Goal: Task Accomplishment & Management: Use online tool/utility

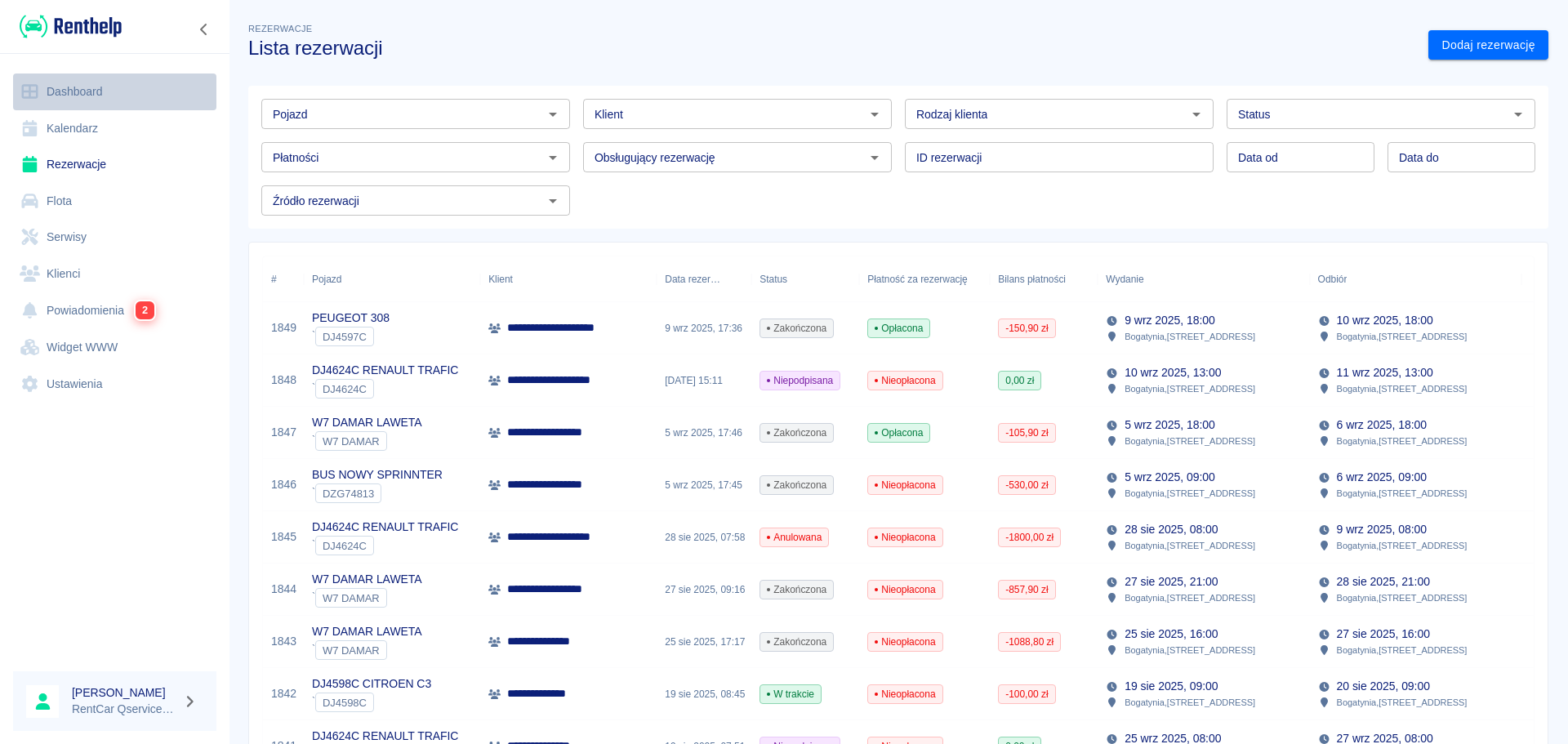
click at [99, 84] on link "Dashboard" at bounding box center [114, 92] width 203 height 37
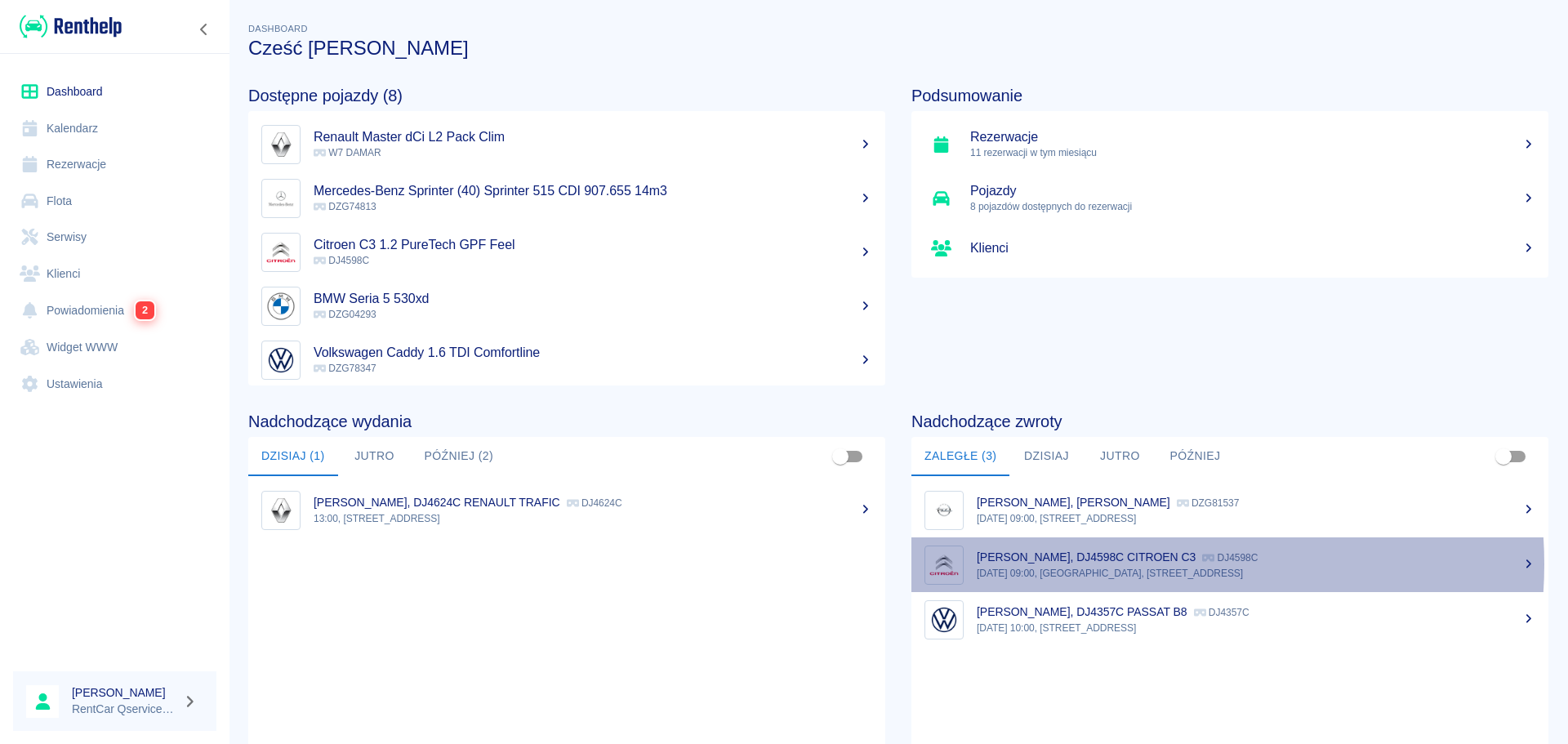
click at [1121, 564] on div "[PERSON_NAME], DJ4598C CITROEN C3 DJ4598C" at bounding box center [1256, 558] width 558 height 18
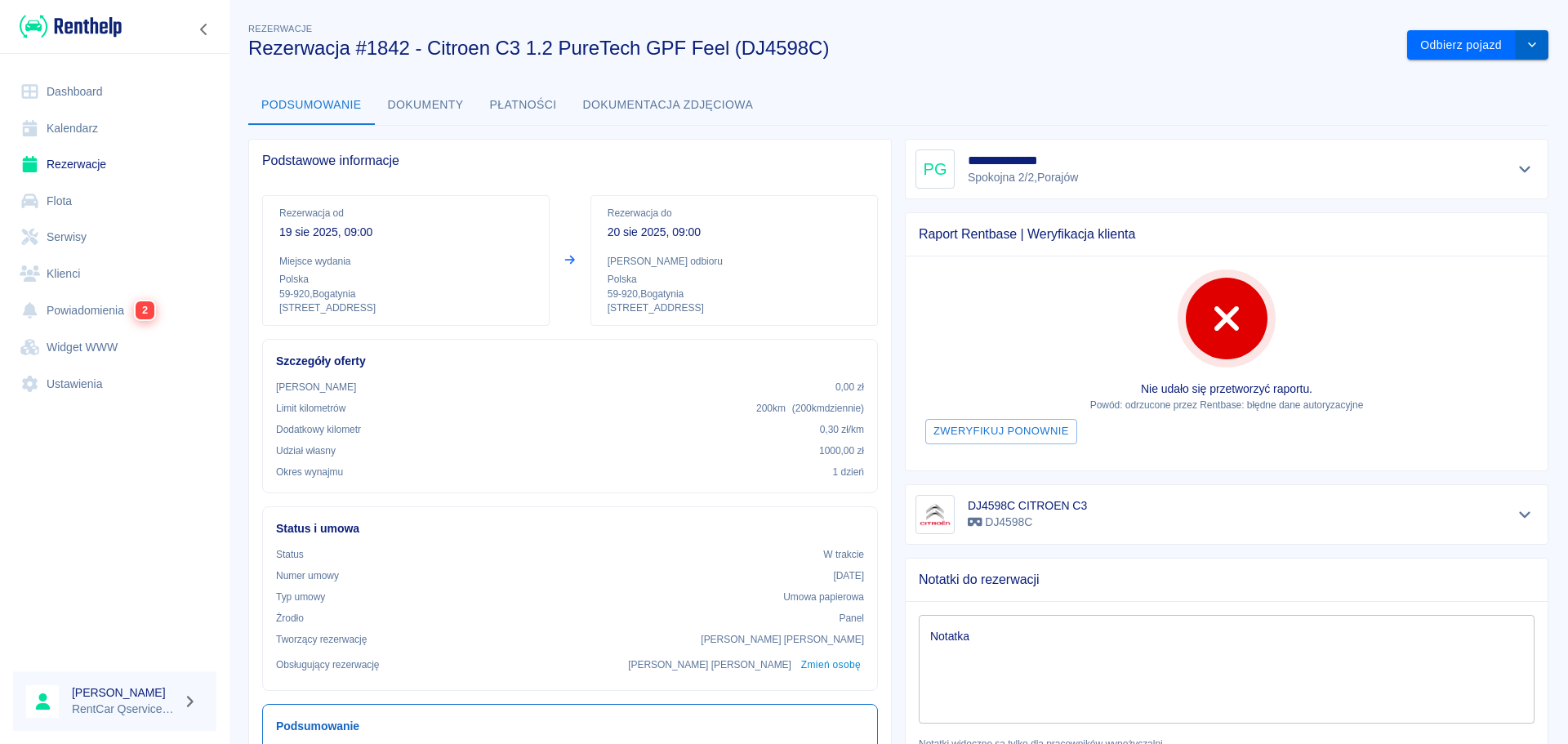
click at [1518, 54] on button "drop-down" at bounding box center [1531, 45] width 32 height 30
click at [980, 63] on div "**********" at bounding box center [897, 516] width 1339 height 1018
click at [439, 99] on button "Dokumenty" at bounding box center [426, 105] width 103 height 39
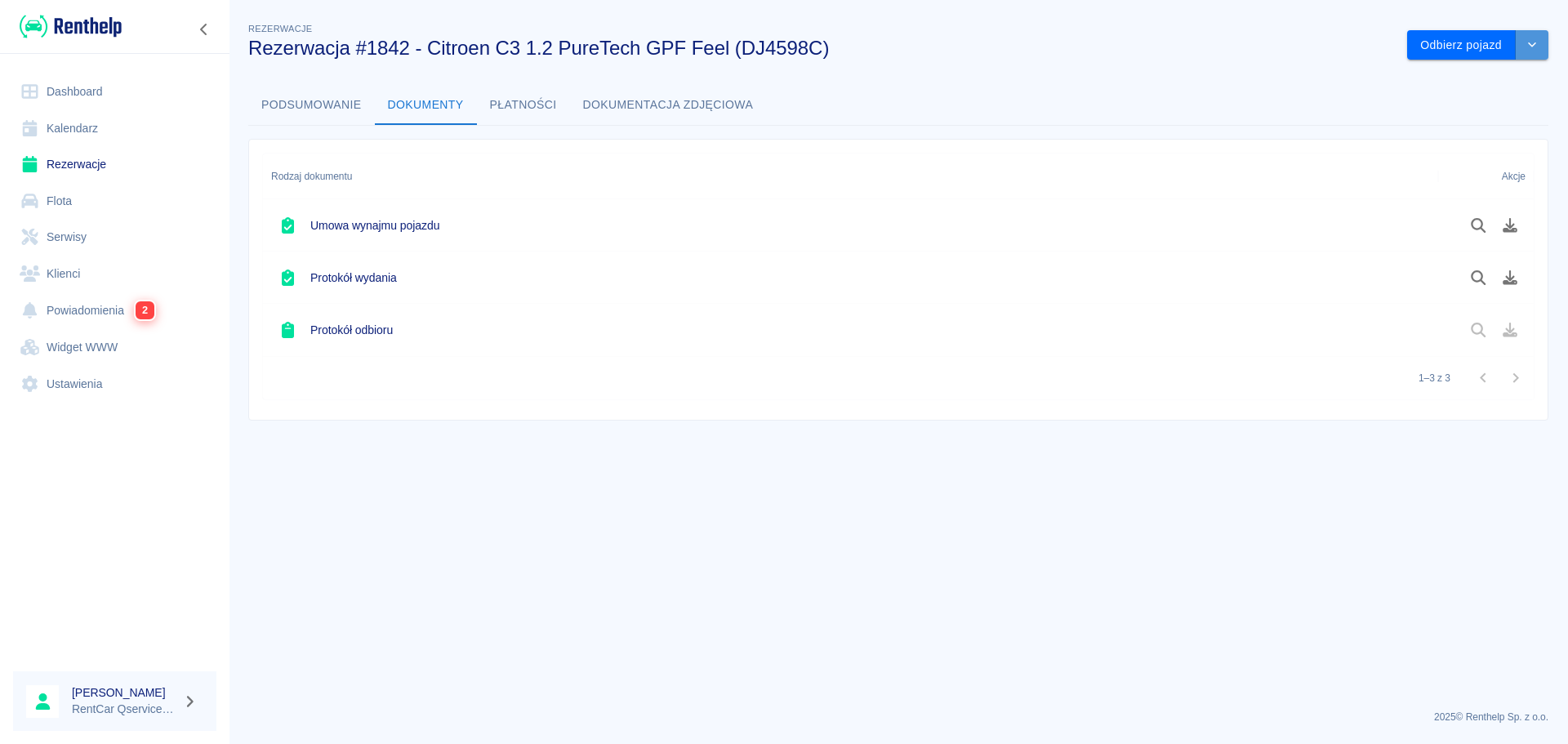
click at [1534, 51] on button "drop-down" at bounding box center [1531, 45] width 32 height 30
click at [1493, 84] on li "Przedłuż rezerwację" at bounding box center [1476, 80] width 138 height 27
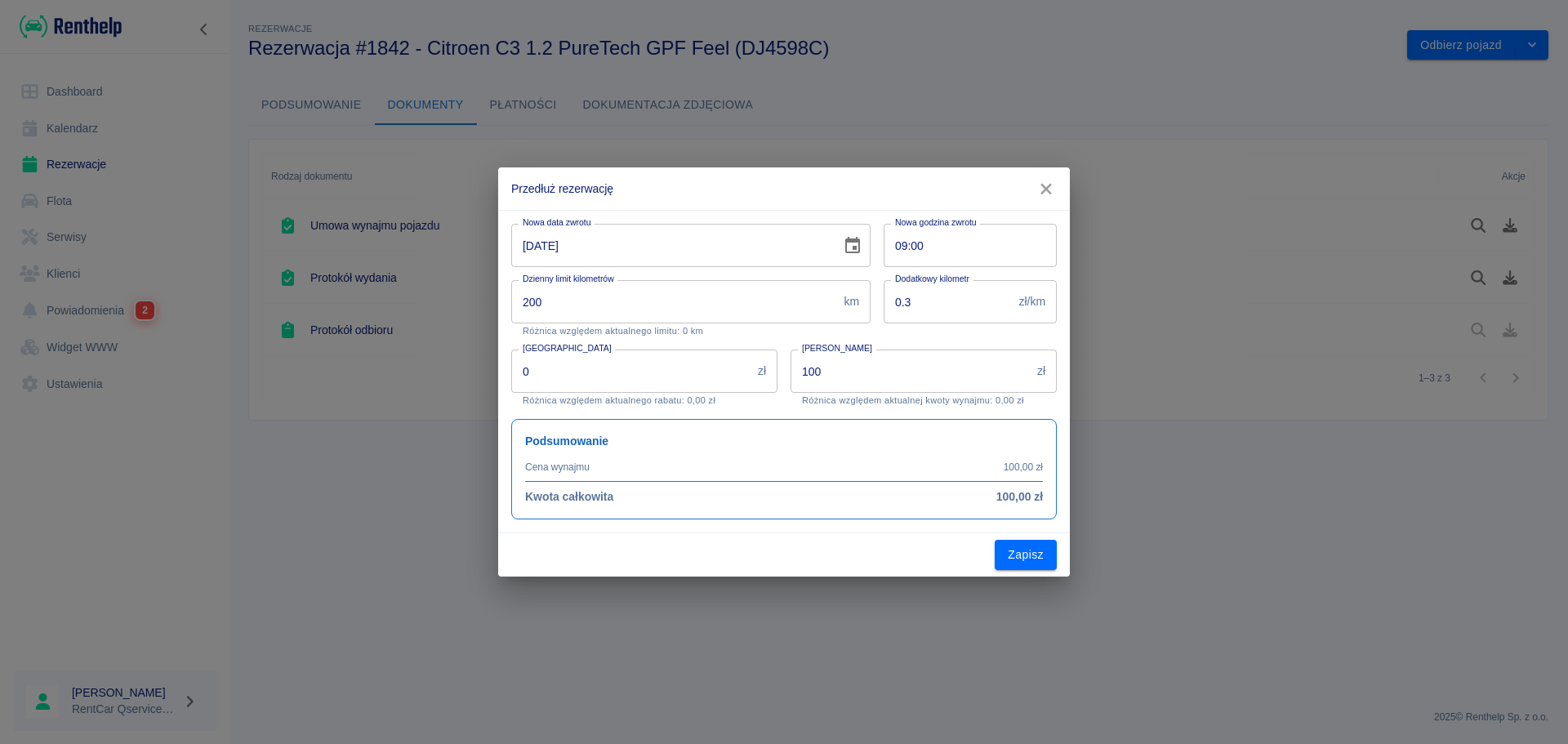
click at [529, 246] on input "[DATE]" at bounding box center [670, 245] width 318 height 43
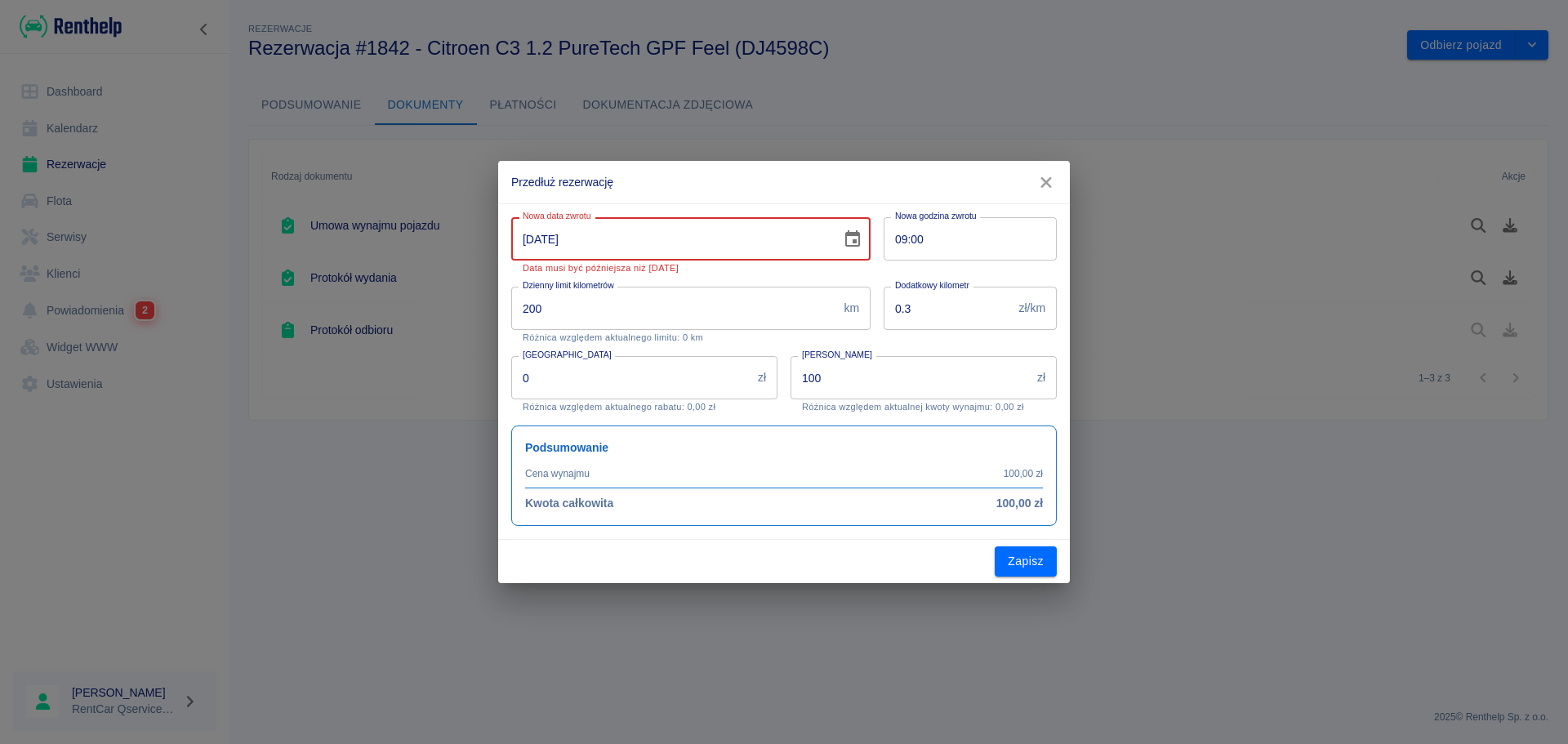
type input "[DATE]"
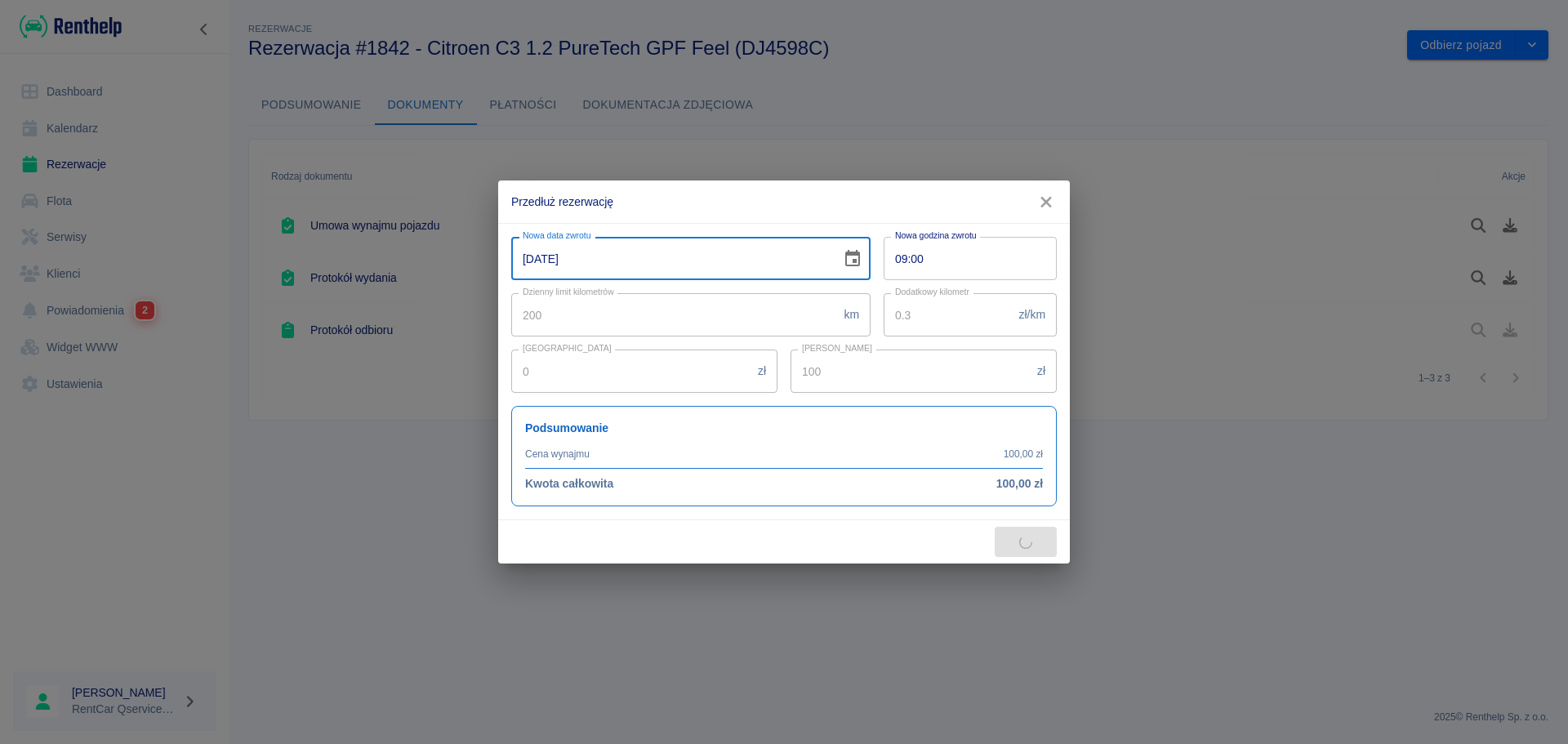
type input "2200"
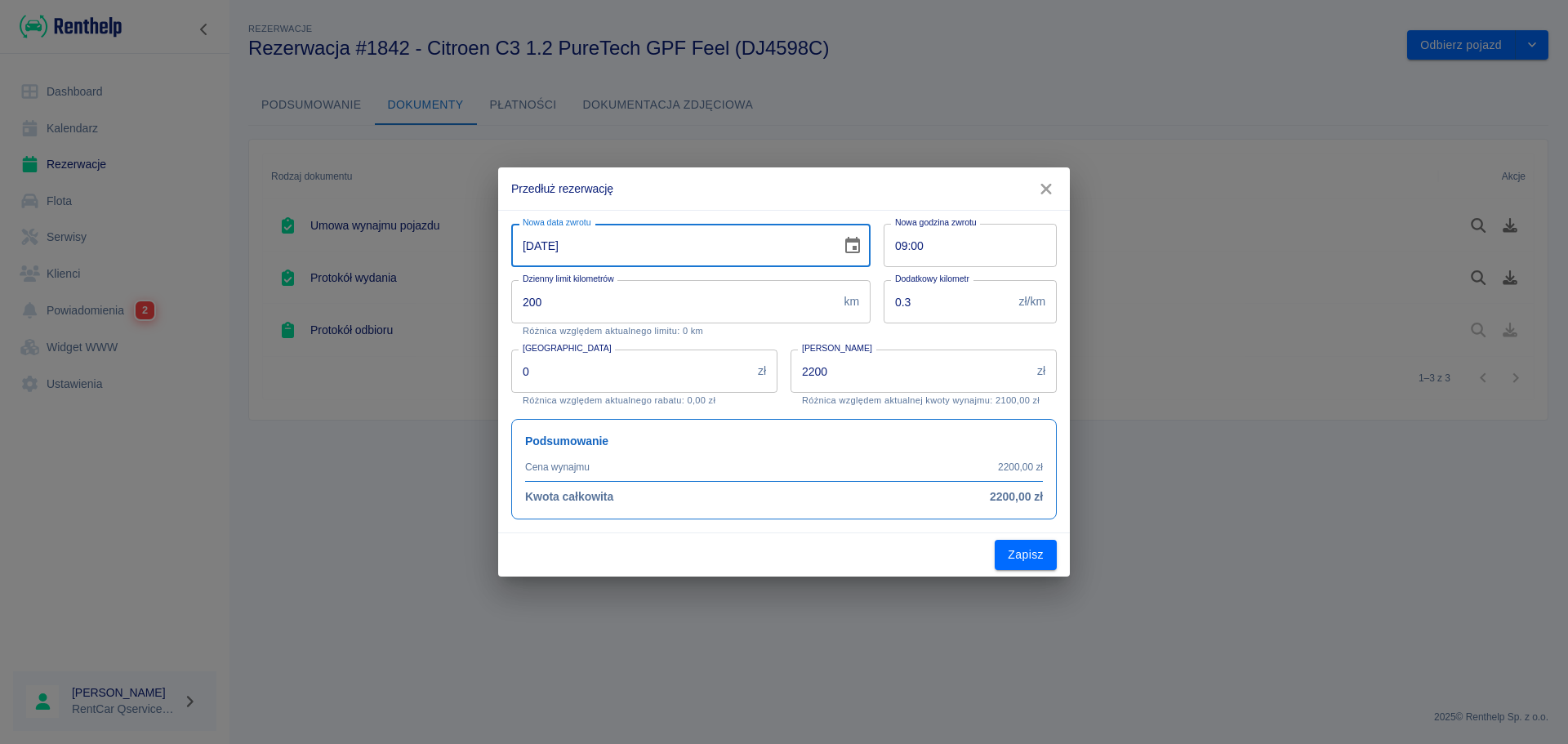
type input "[DATE]"
click at [901, 243] on input "09:00" at bounding box center [965, 245] width 162 height 43
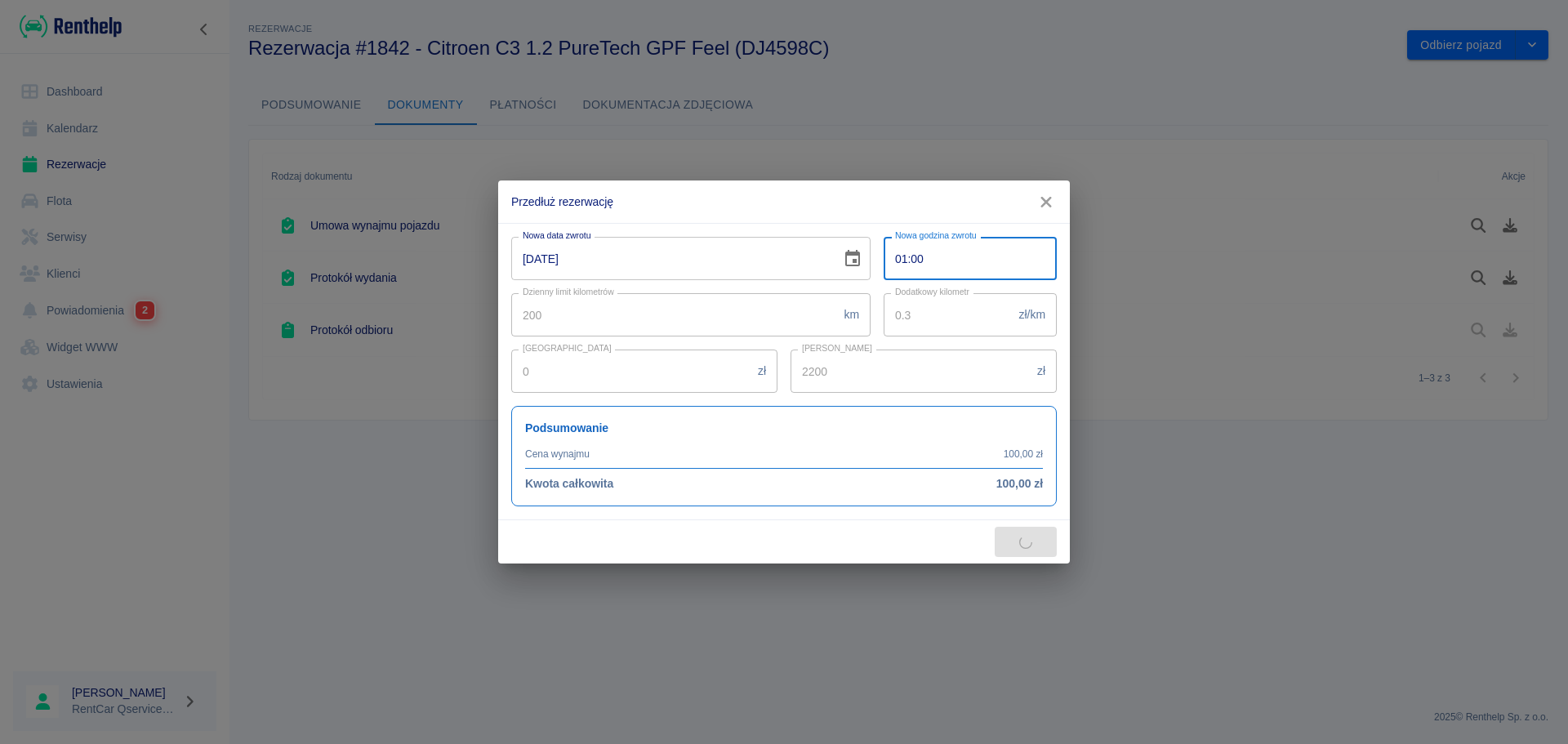
type input "15:00"
type input "2300"
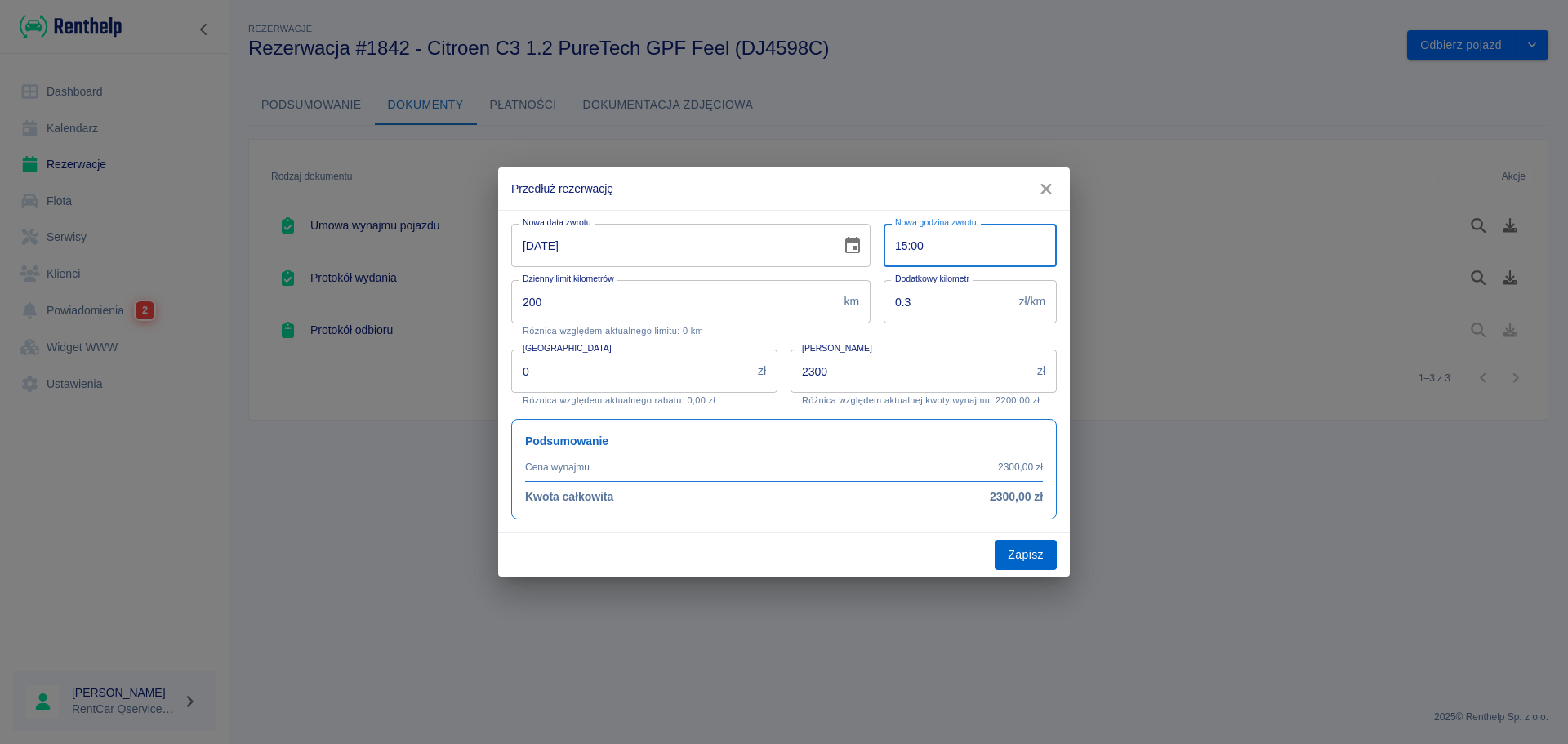
type input "15:00"
click at [1034, 556] on button "Zapisz" at bounding box center [1025, 555] width 62 height 30
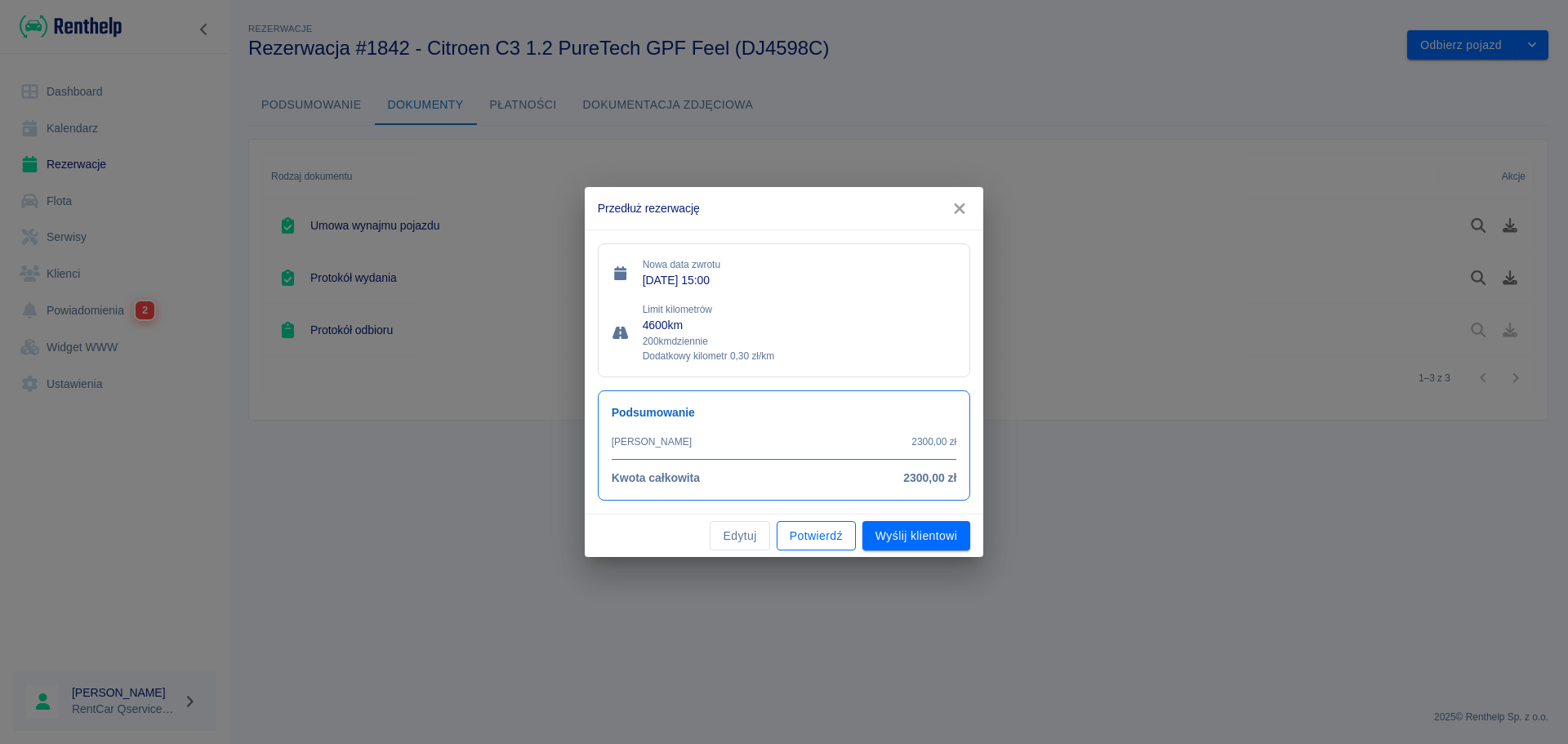
click at [817, 537] on button "Potwierdź" at bounding box center [815, 535] width 79 height 30
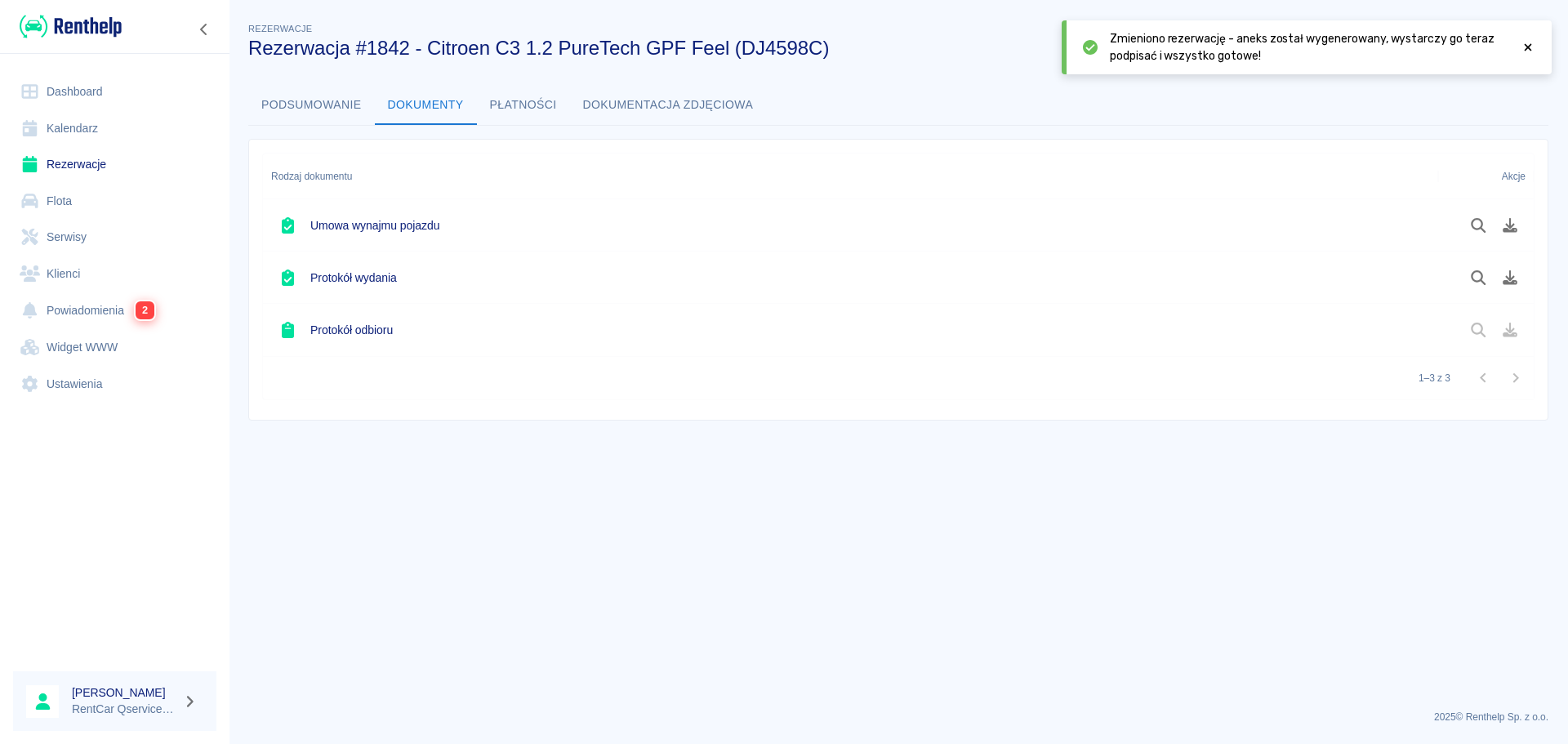
drag, startPoint x: 1522, startPoint y: 52, endPoint x: 1527, endPoint y: 80, distance: 28.4
click at [1524, 53] on div at bounding box center [1527, 47] width 15 height 34
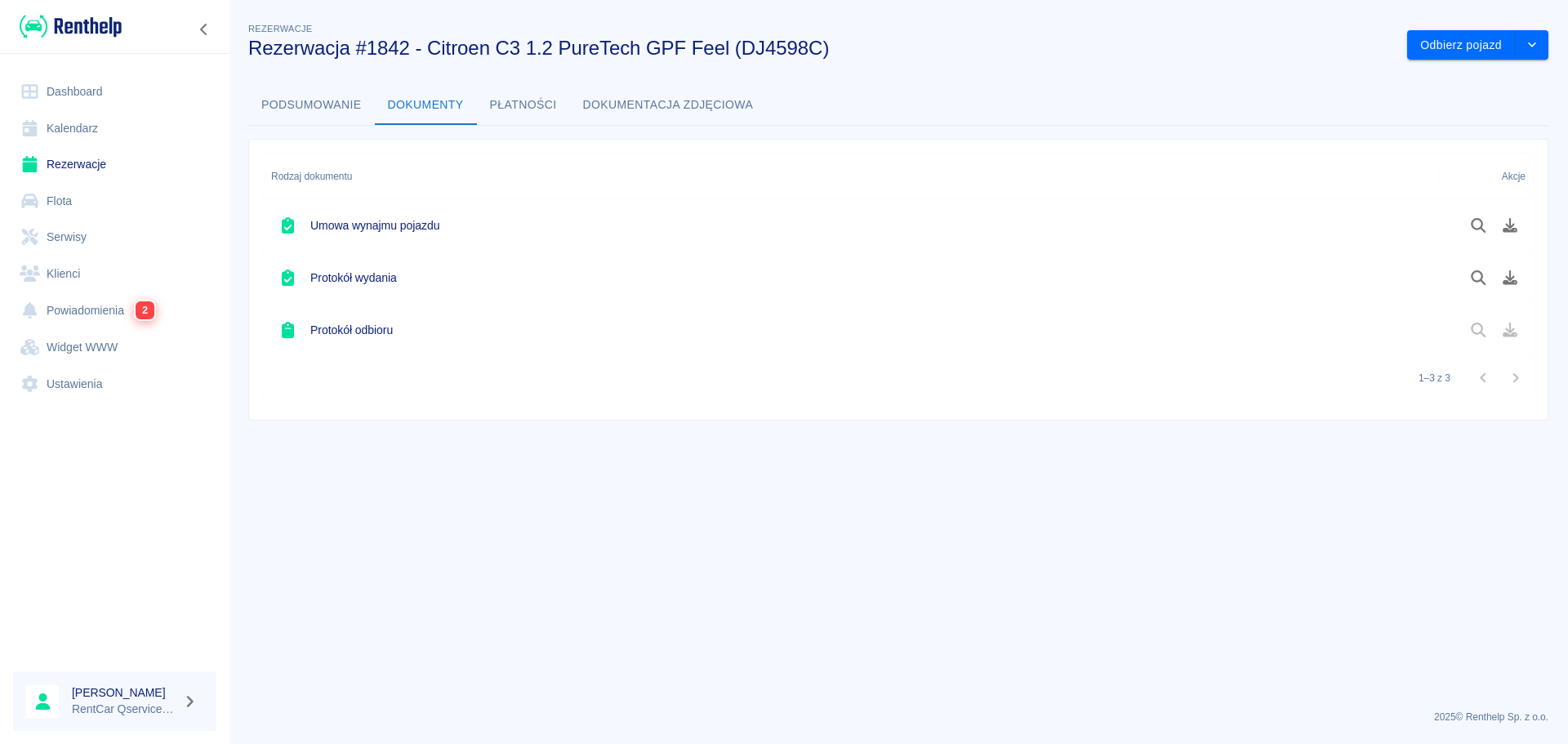
click at [1550, 47] on div "Rezerwacje Rezerwacja #1842 - Citroen C3 1.2 PureTech GPF Feel (DJ4598C) Odbier…" at bounding box center [897, 214] width 1339 height 414
click at [1541, 47] on button "drop-down" at bounding box center [1531, 45] width 32 height 30
click at [1538, 47] on icon "drop-down" at bounding box center [1531, 44] width 13 height 11
click at [409, 103] on button "Dokumenty" at bounding box center [426, 105] width 103 height 39
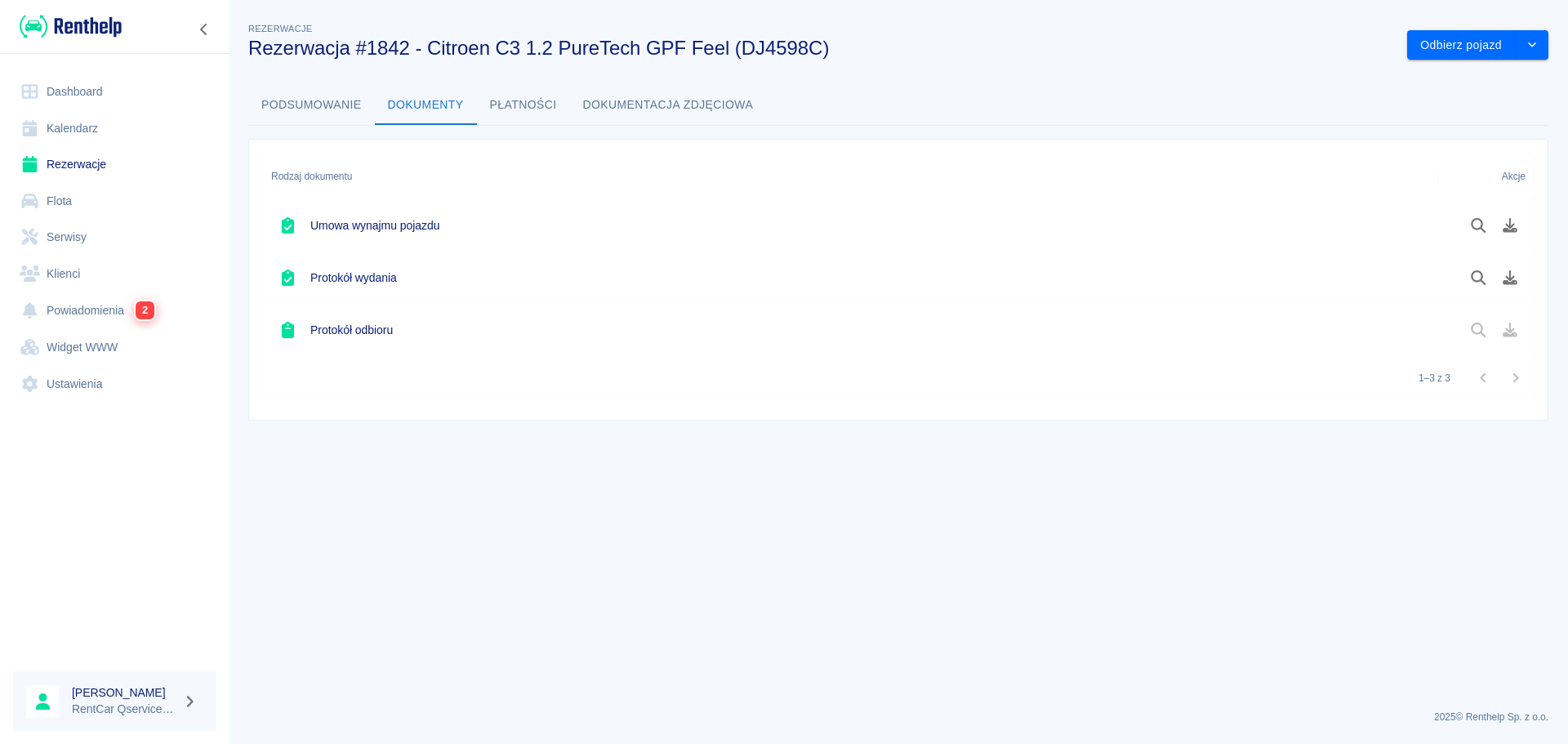
click at [300, 107] on button "Podsumowanie" at bounding box center [311, 105] width 127 height 39
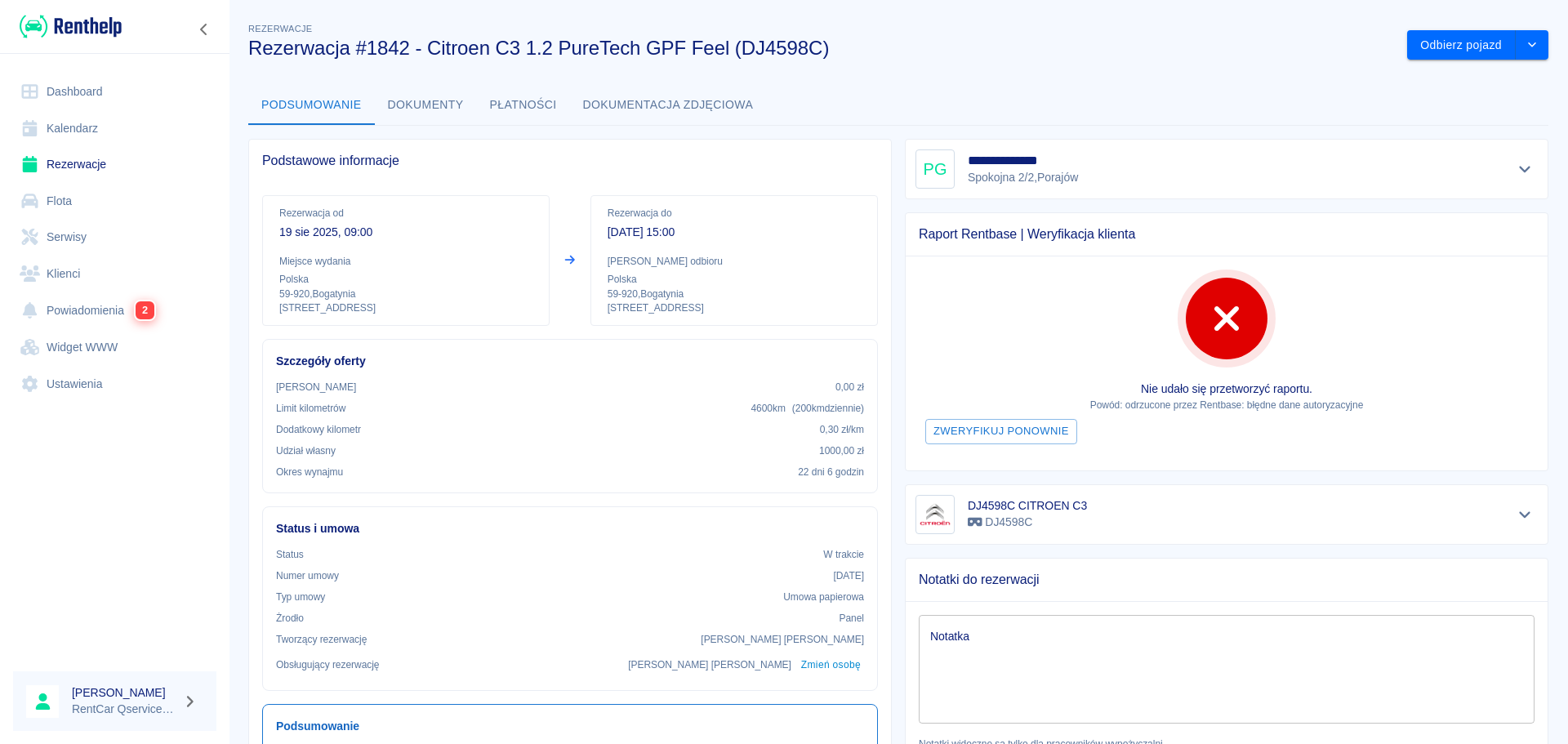
click at [428, 103] on button "Dokumenty" at bounding box center [426, 105] width 103 height 39
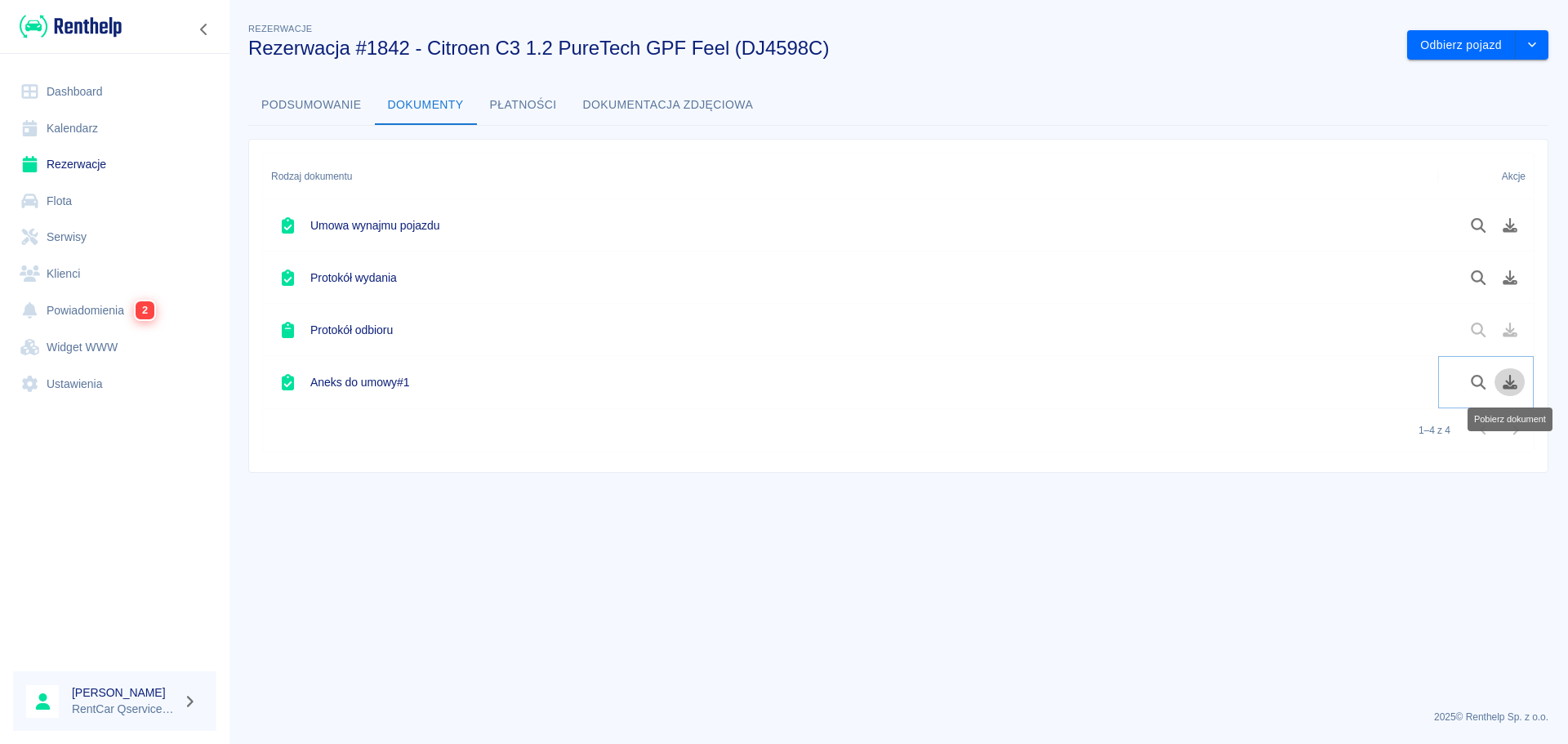
click at [1515, 390] on button "Pobierz dokument" at bounding box center [1509, 382] width 32 height 27
click at [1463, 42] on button "Odbierz pojazd" at bounding box center [1461, 45] width 108 height 30
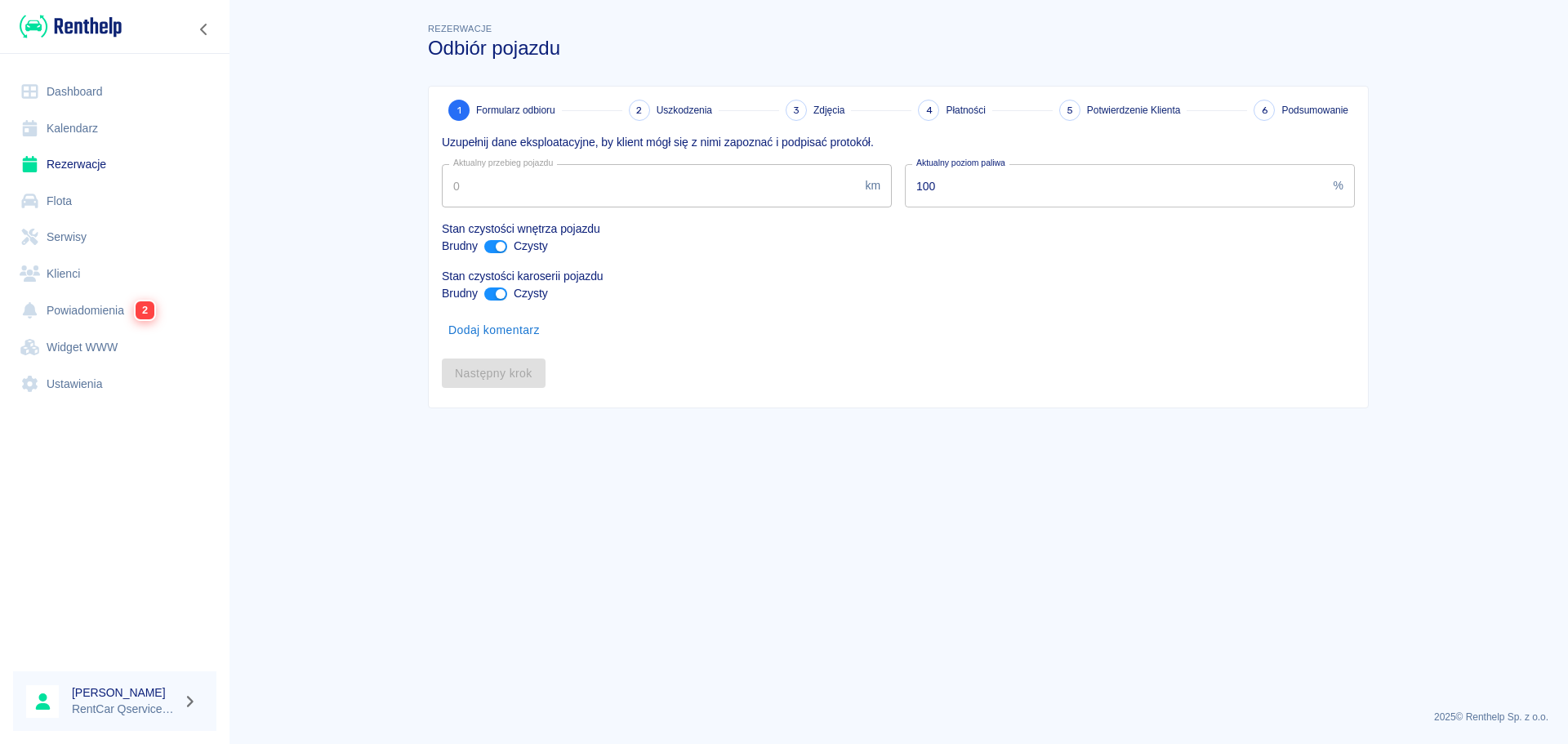
type input "131215"
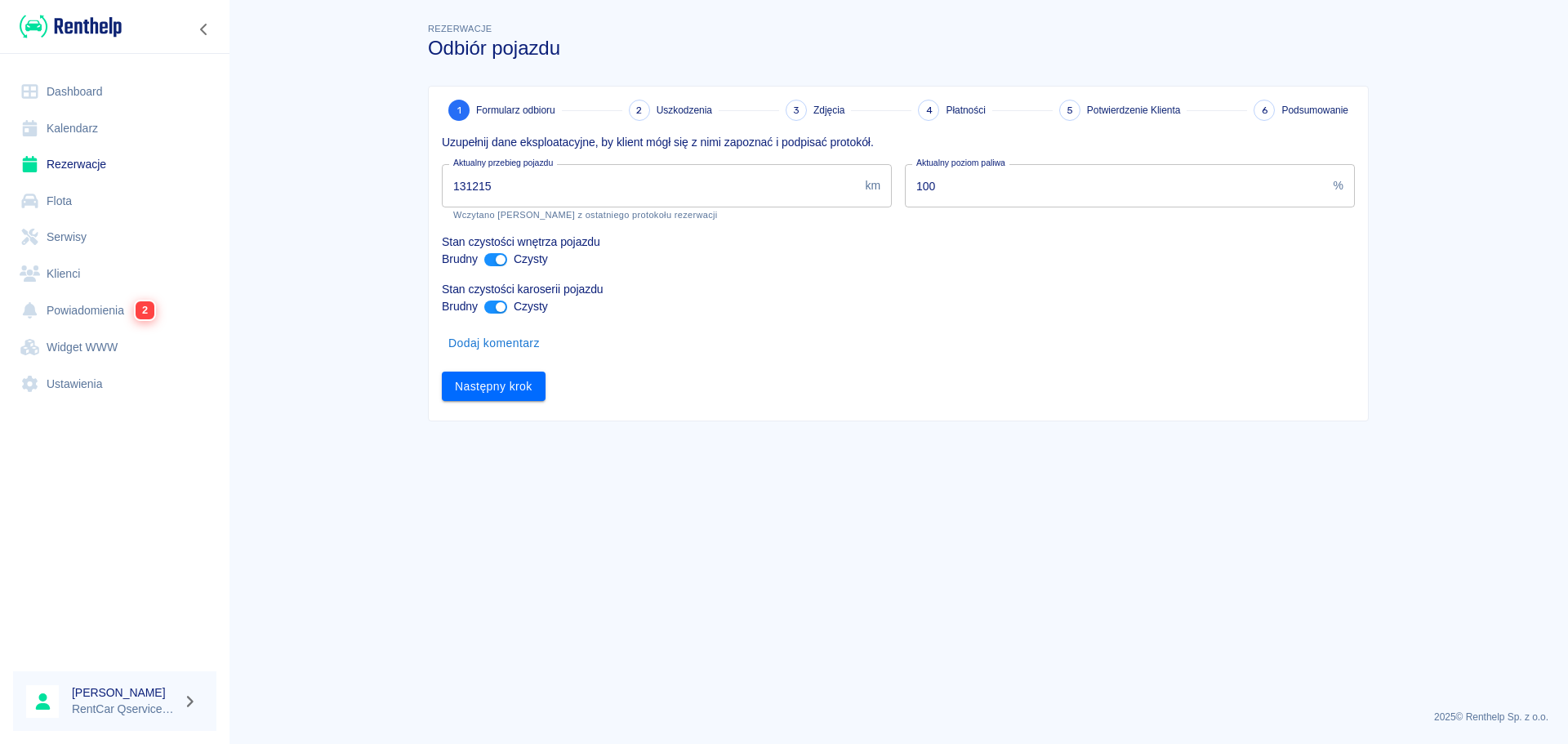
click at [436, 70] on div "Rezerwacje Odbiór pojazdu 1 Formularz odbioru 2 Uszkodzenia 3 Zdjęcia 4 Płatnoś…" at bounding box center [897, 214] width 979 height 415
click at [80, 161] on link "Rezerwacje" at bounding box center [114, 165] width 203 height 37
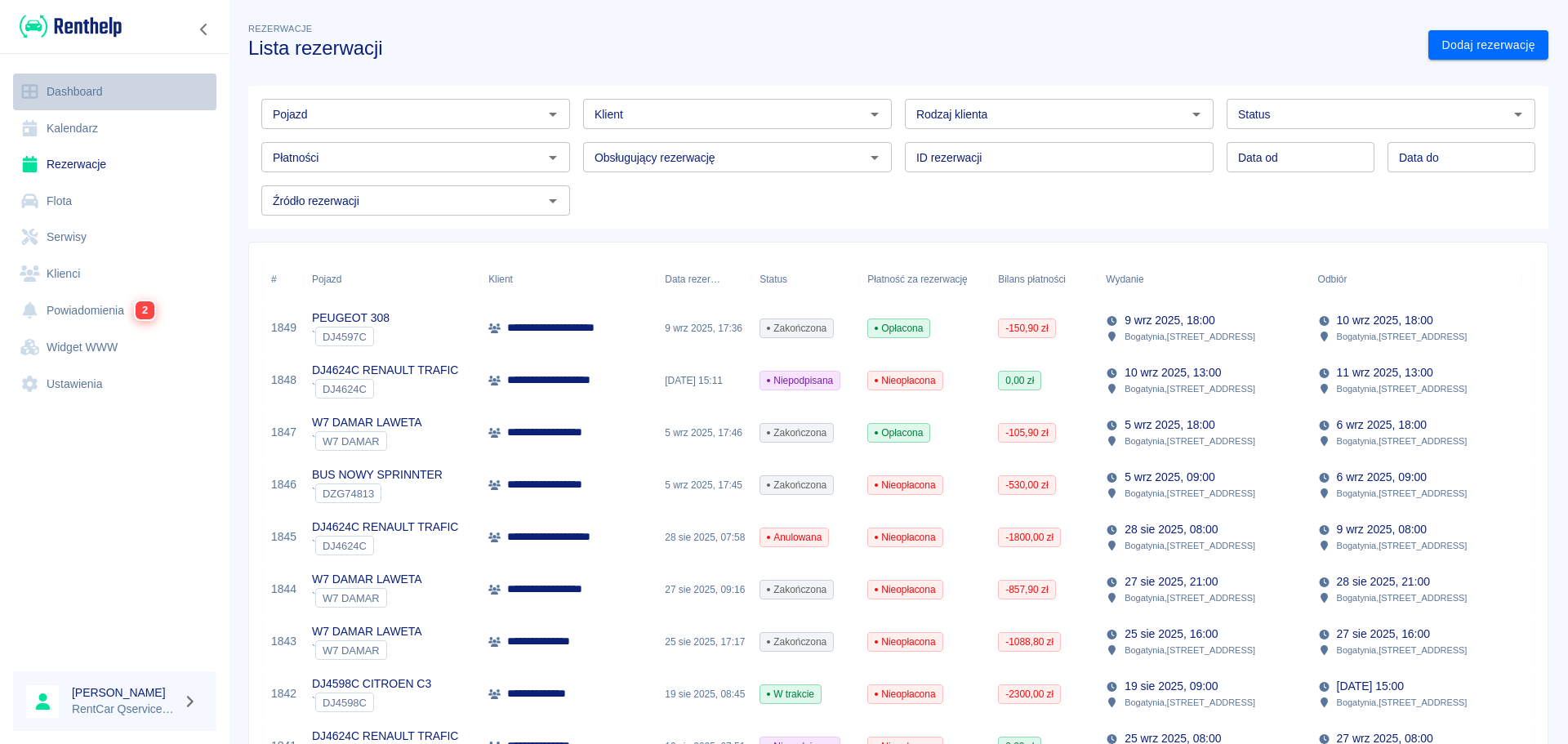
click at [86, 94] on link "Dashboard" at bounding box center [114, 92] width 203 height 37
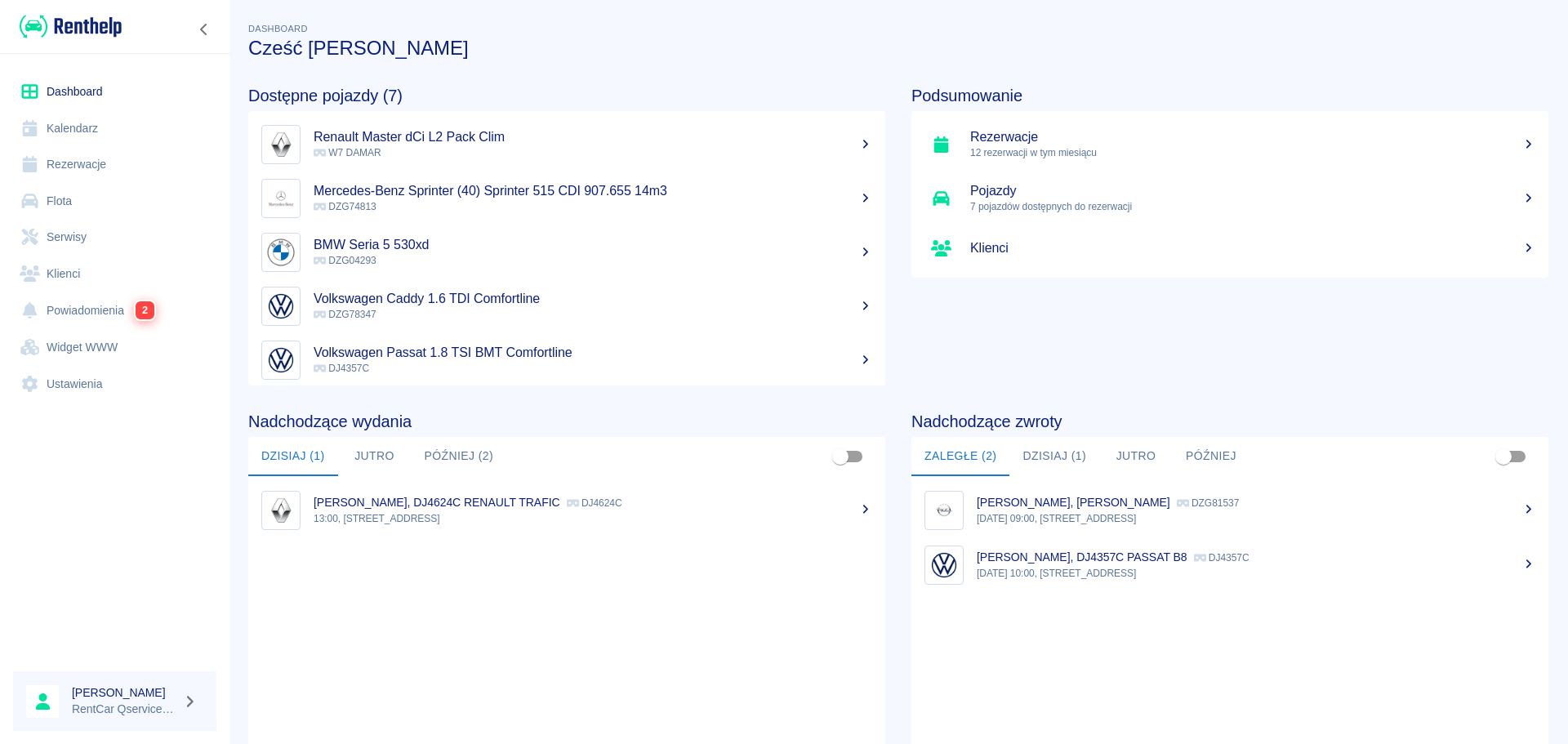
click at [1034, 455] on button "Dzisiaj (1)" at bounding box center [1054, 456] width 90 height 39
click at [1109, 519] on p "15:00, [STREET_ADDRESS]" at bounding box center [1256, 517] width 558 height 15
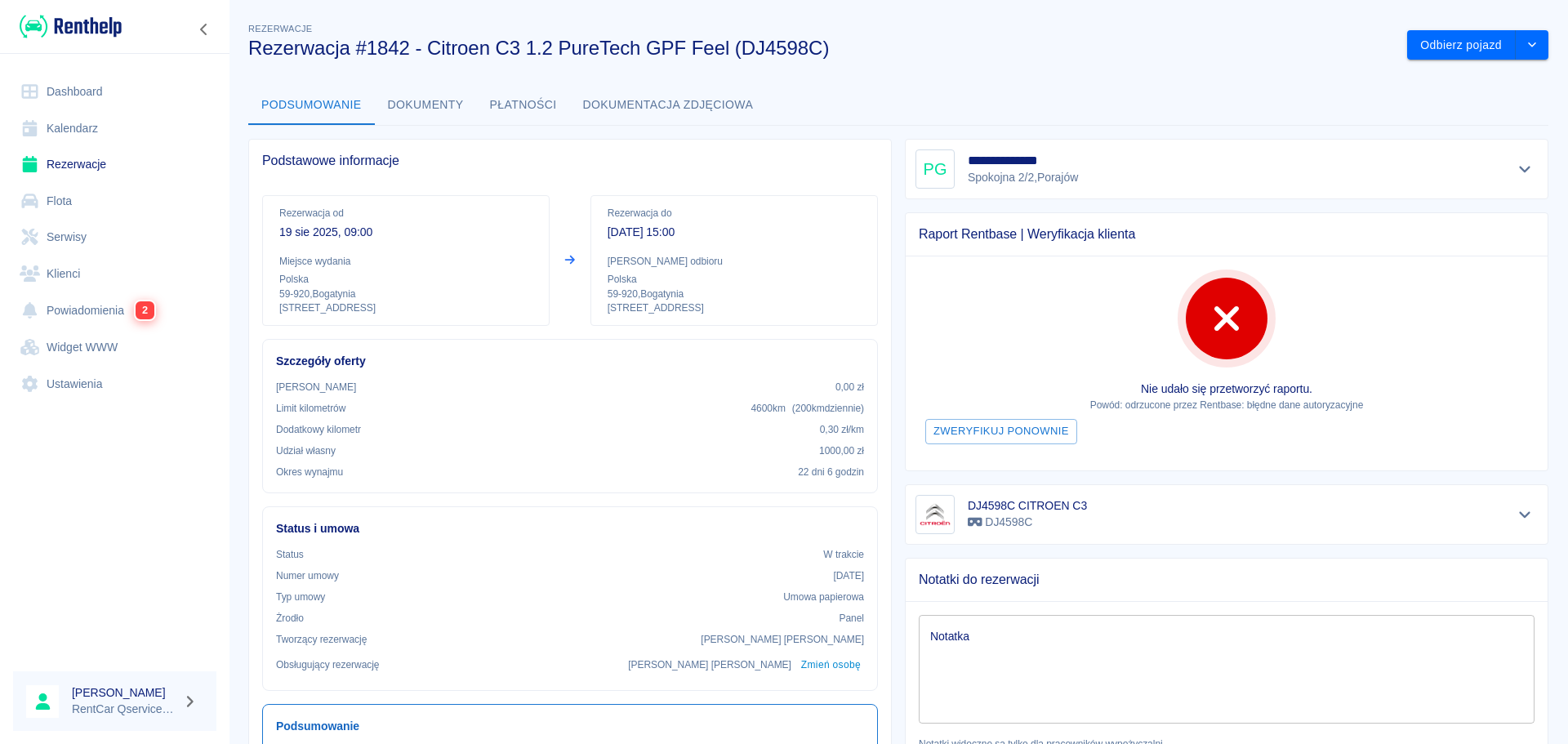
click at [62, 103] on link "Dashboard" at bounding box center [114, 92] width 203 height 37
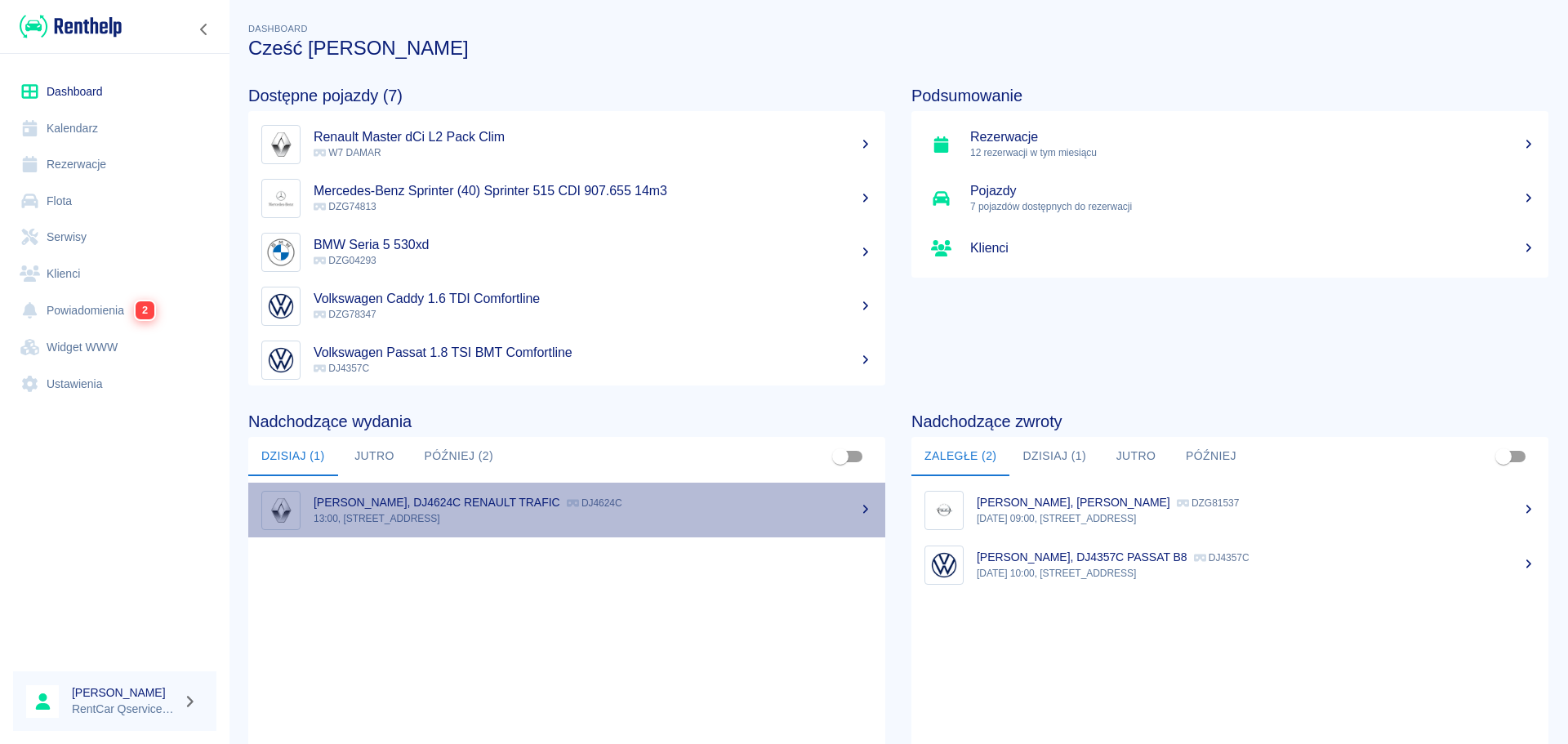
click at [560, 506] on p "[PERSON_NAME], DJ4624C RENAULT TRAFIC" at bounding box center [436, 502] width 247 height 13
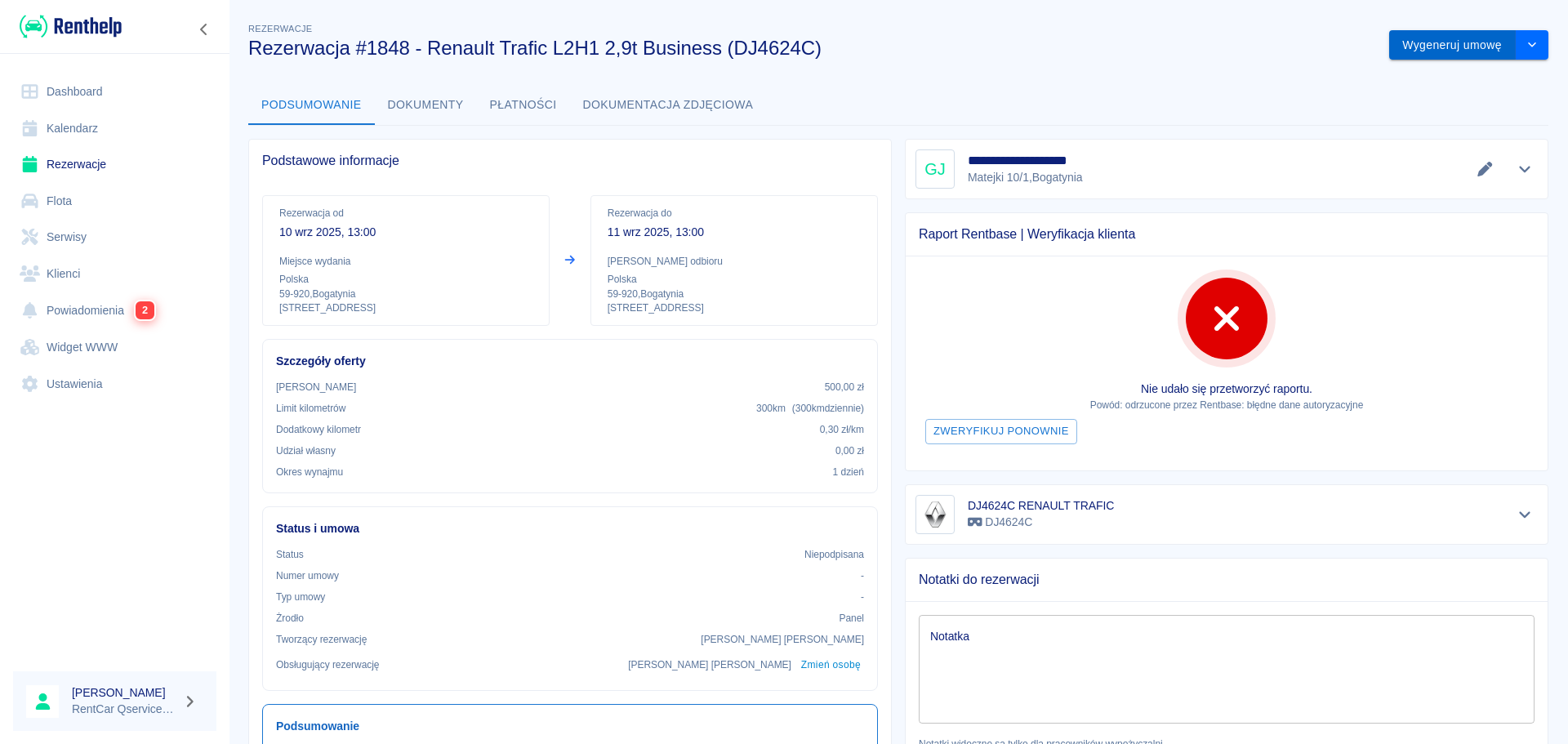
click at [1437, 43] on button "Wygeneruj umowę" at bounding box center [1452, 45] width 127 height 30
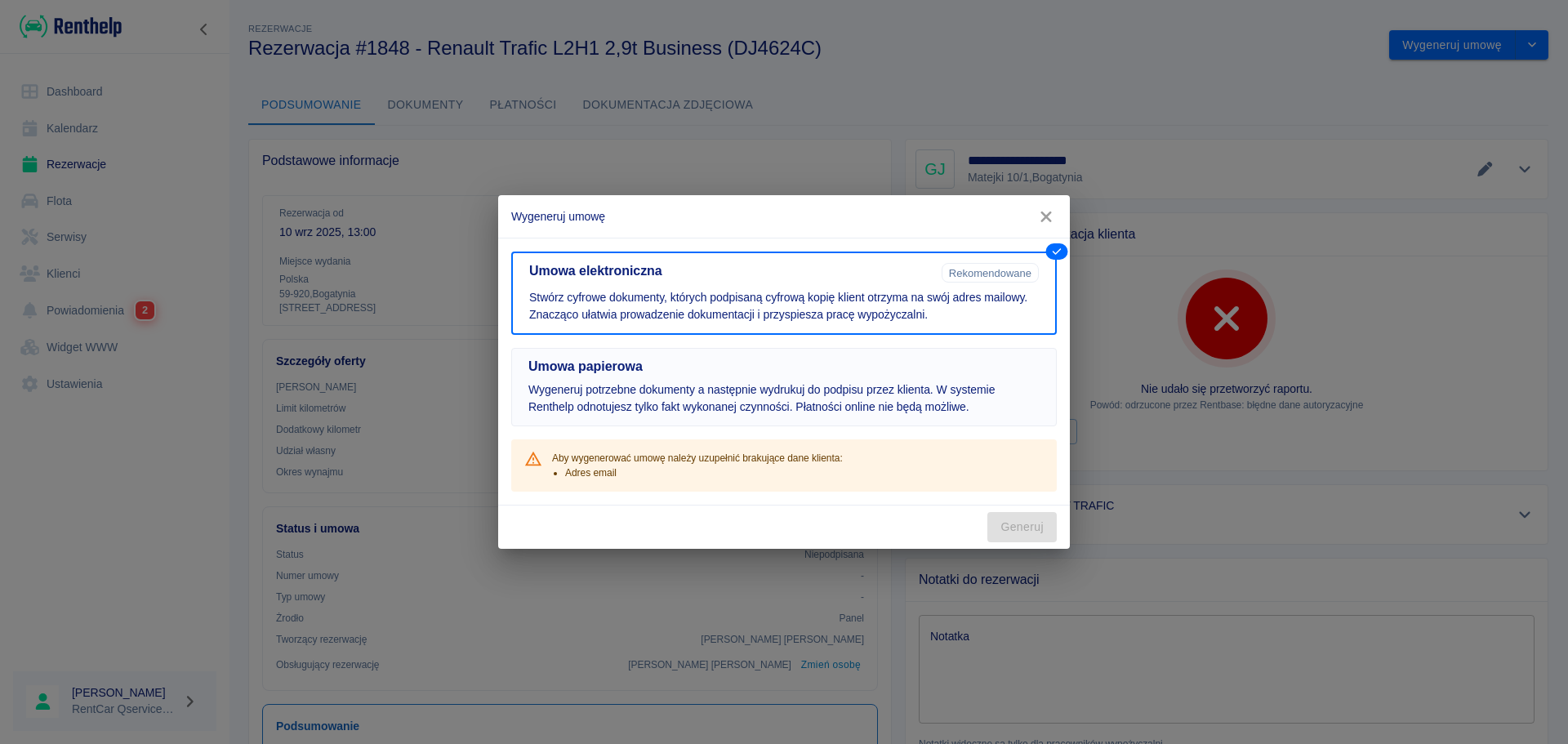
click at [741, 376] on button "Umowa papierowa Wygeneruj potrzebne dokumenty a następnie wydrukuj do podpisu p…" at bounding box center [783, 387] width 546 height 78
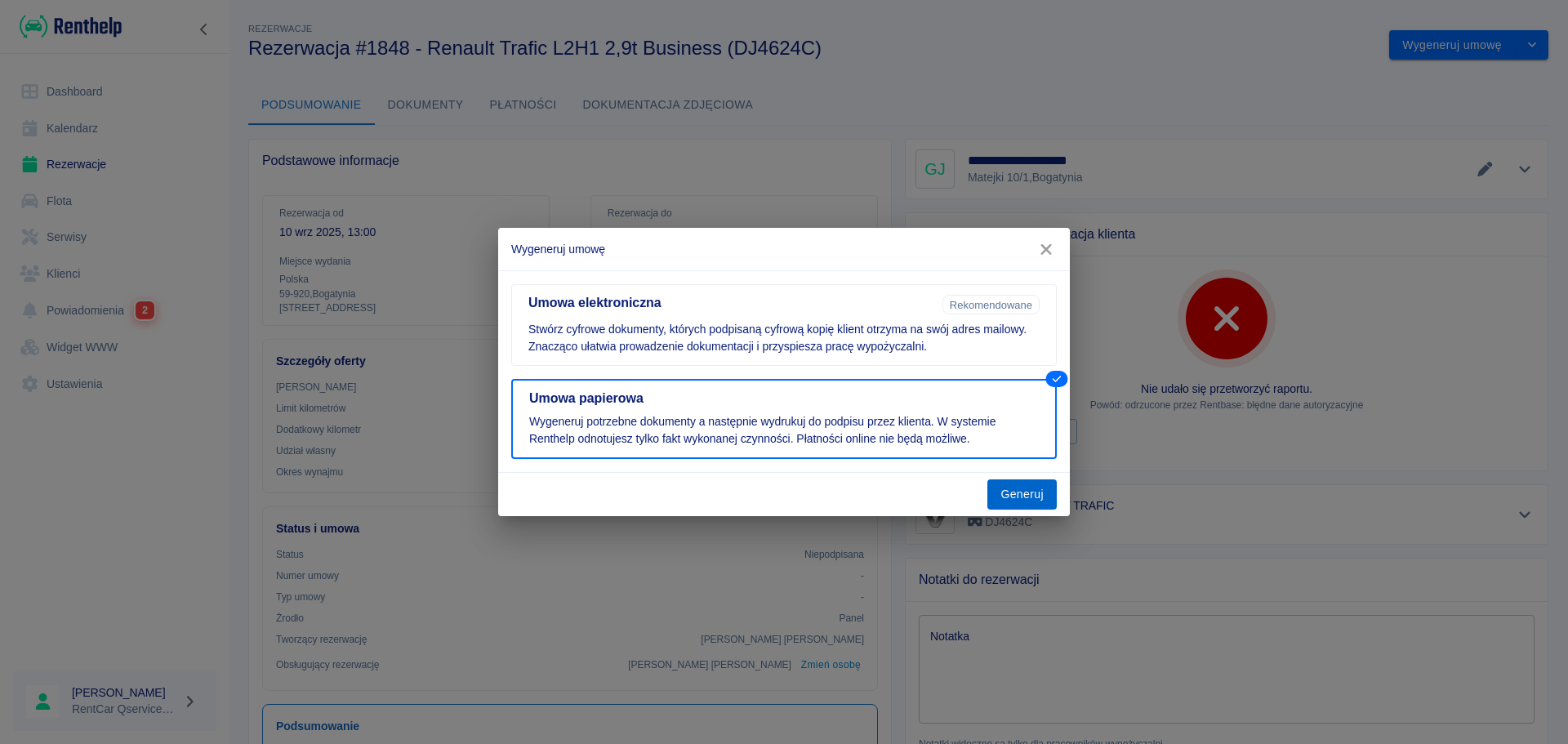
click at [1009, 501] on button "Generuj" at bounding box center [1021, 494] width 69 height 30
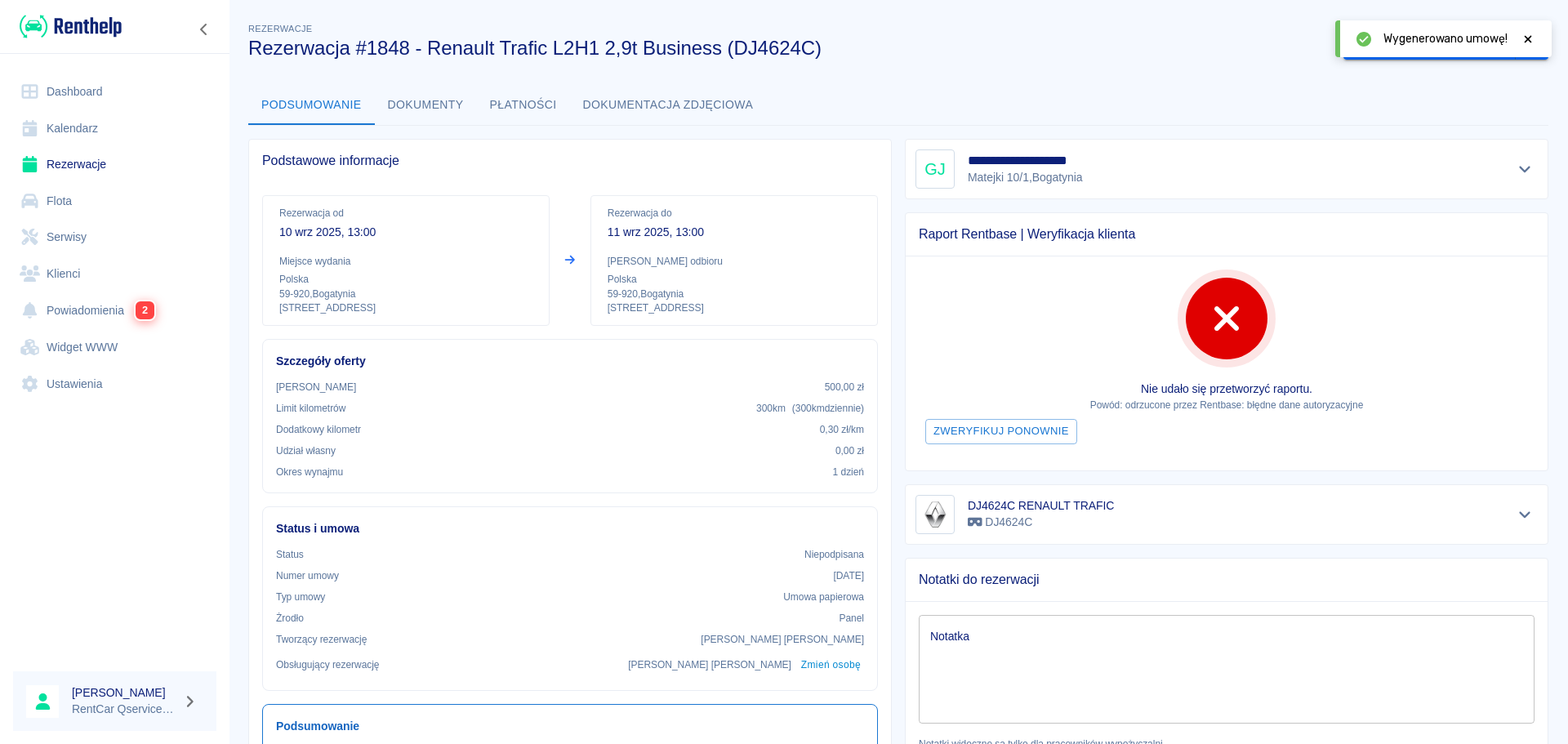
click at [1529, 41] on icon at bounding box center [1528, 39] width 8 height 8
click at [1314, 104] on div "Podsumowanie Dokumenty Płatności Dokumentacja zdjęciowa" at bounding box center [897, 105] width 1300 height 39
click at [416, 103] on button "Dokumenty" at bounding box center [426, 105] width 103 height 39
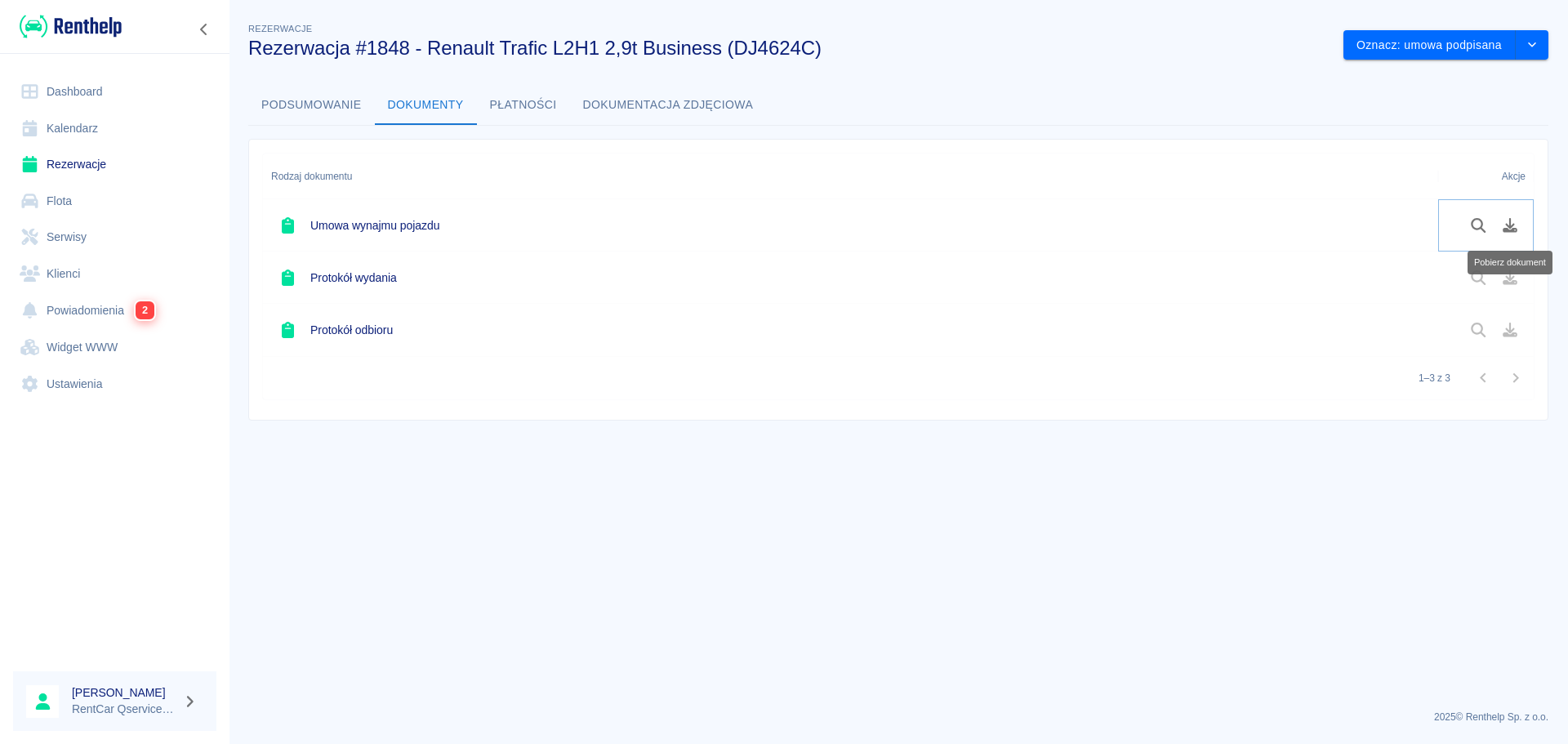
click at [1512, 227] on icon "Pobierz dokument" at bounding box center [1509, 225] width 15 height 15
click at [1473, 40] on button "Oznacz: umowa podpisana" at bounding box center [1429, 45] width 172 height 30
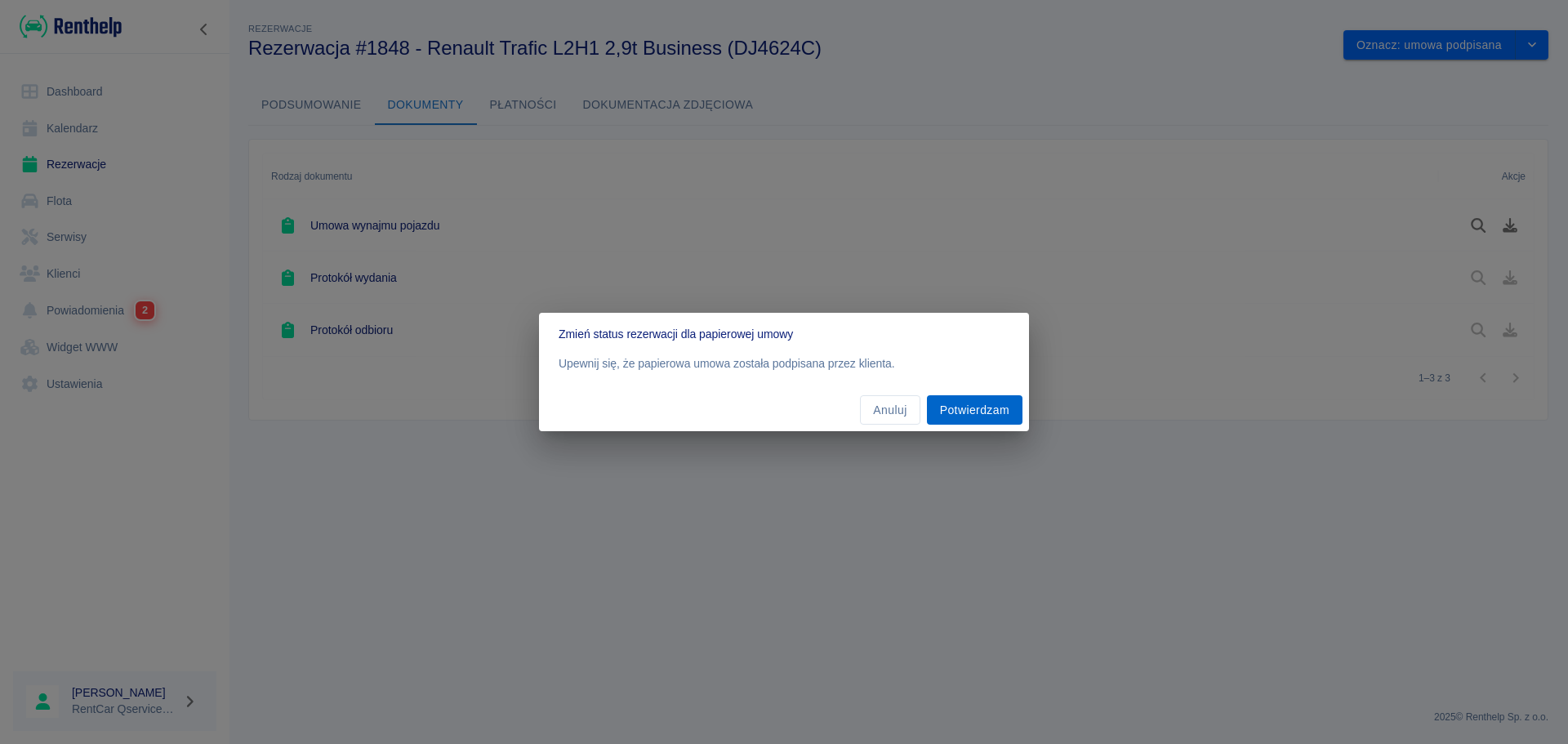
click at [990, 406] on button "Potwierdzam" at bounding box center [974, 410] width 96 height 30
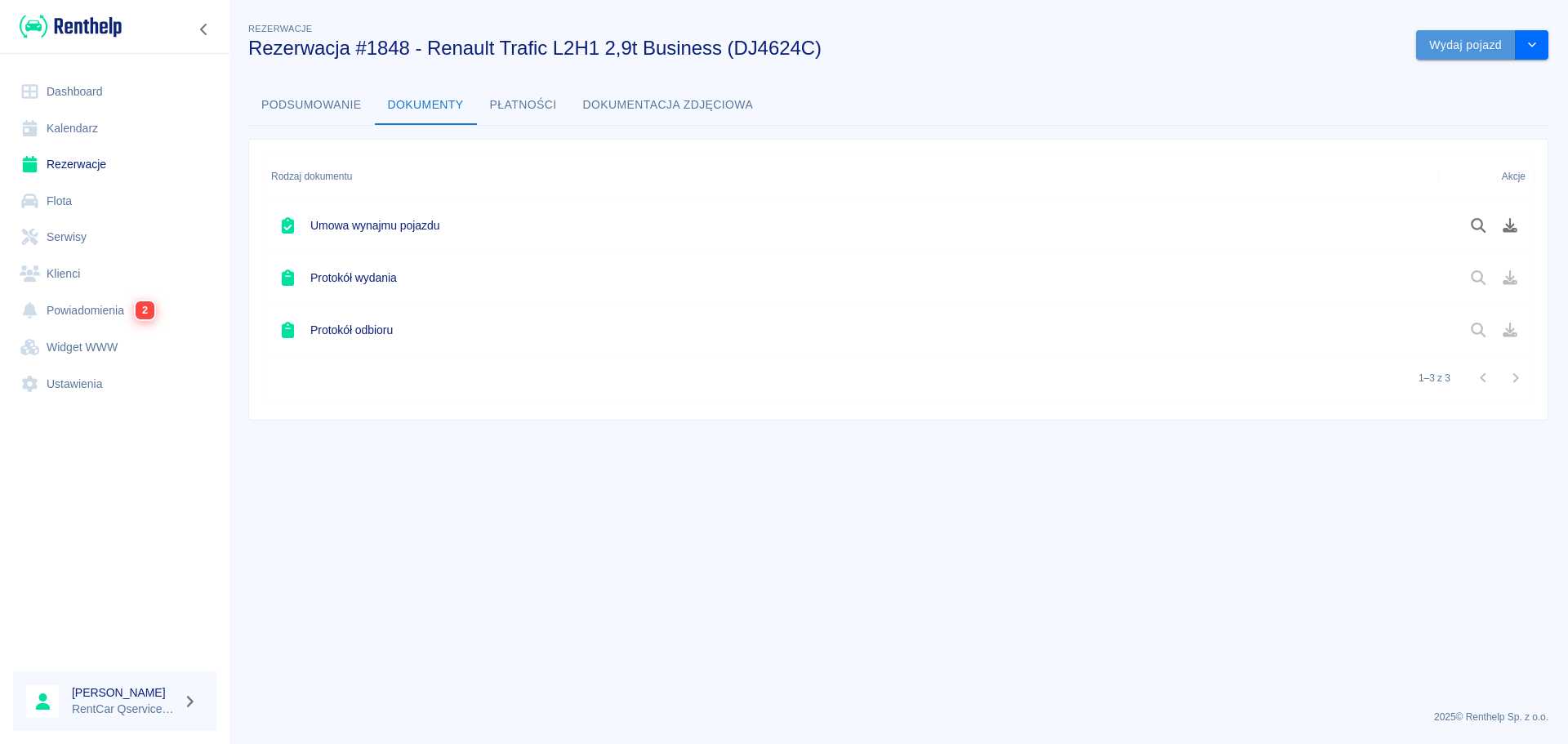
click at [1442, 52] on button "Wydaj pojazd" at bounding box center [1465, 45] width 100 height 30
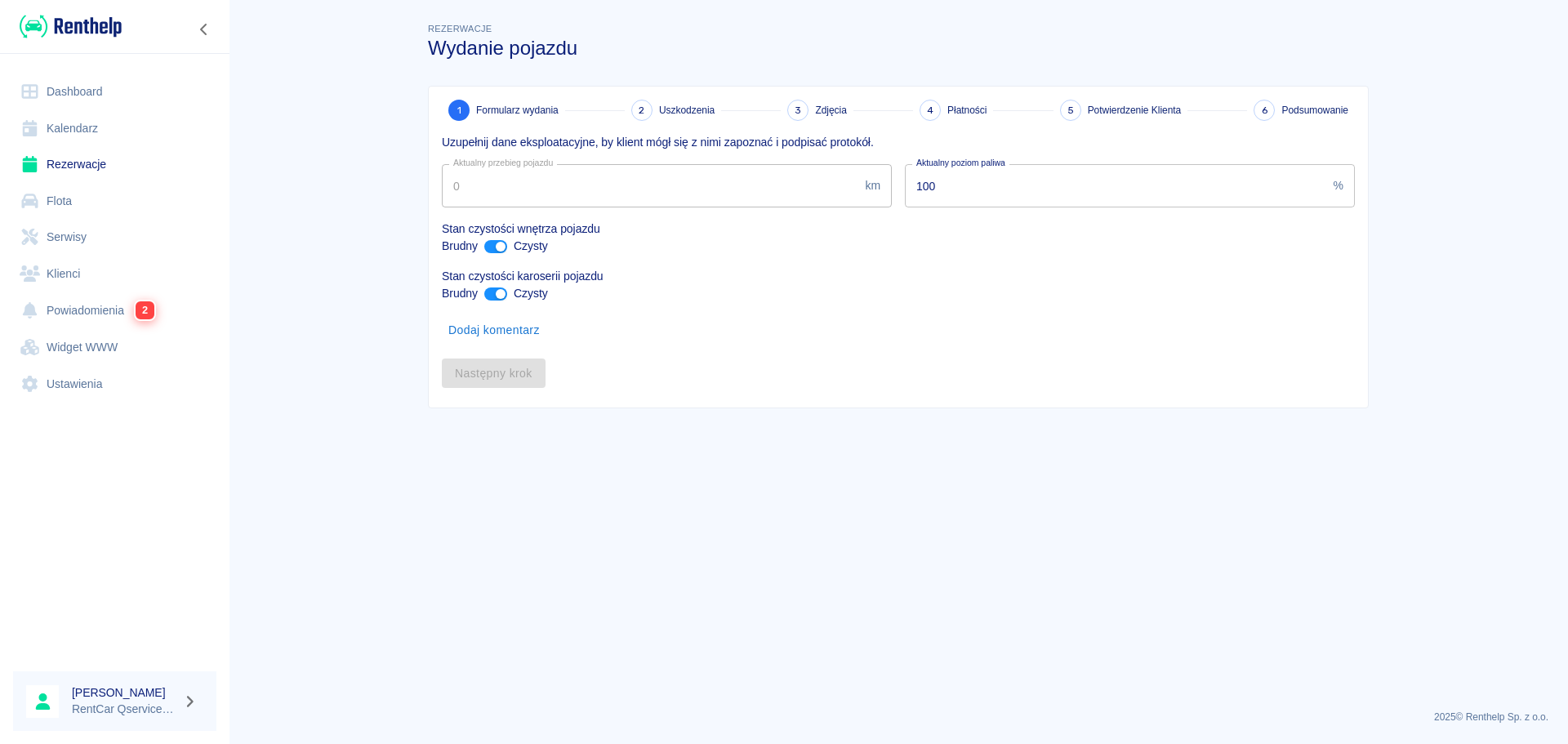
type input "247660"
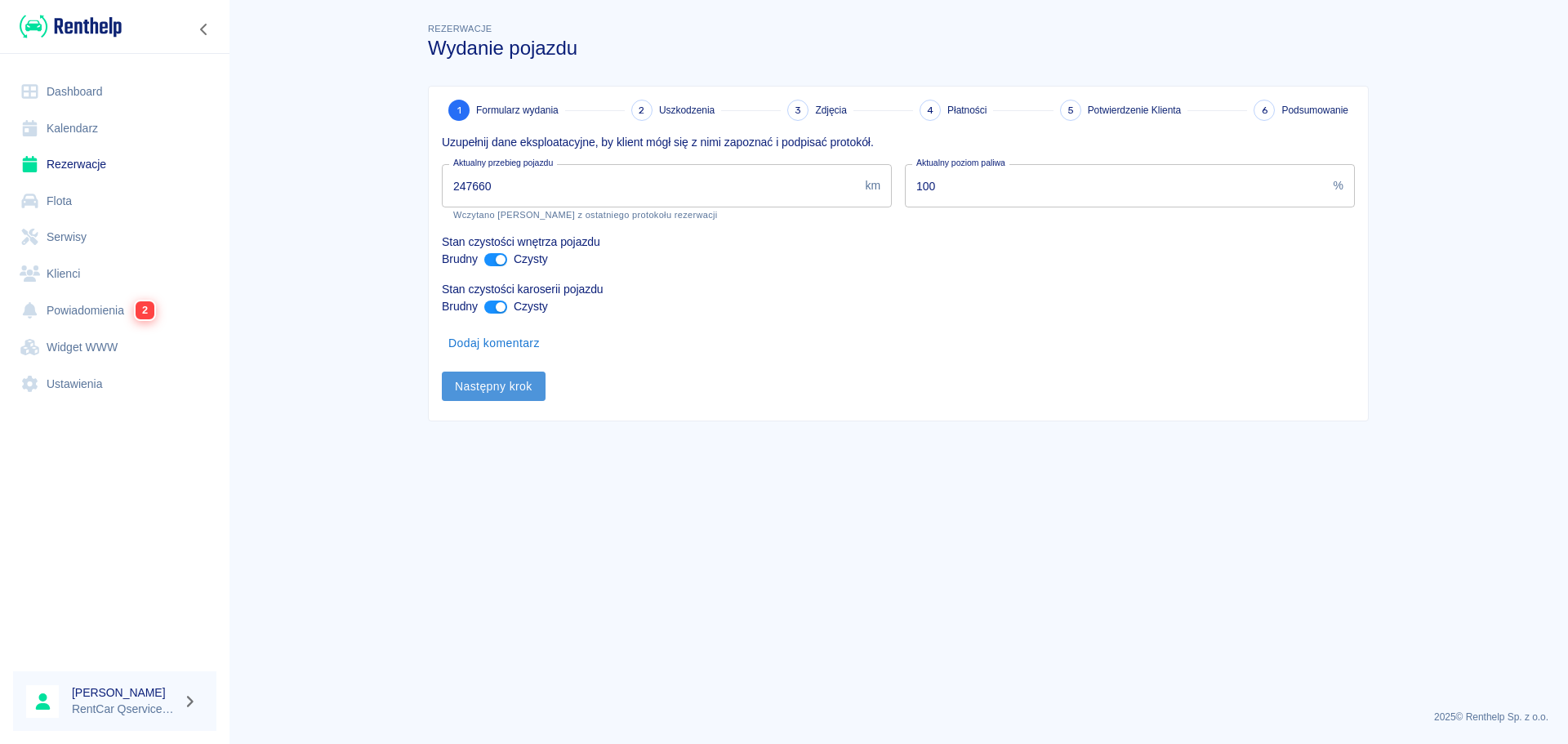
click at [516, 382] on button "Następny krok" at bounding box center [493, 386] width 103 height 30
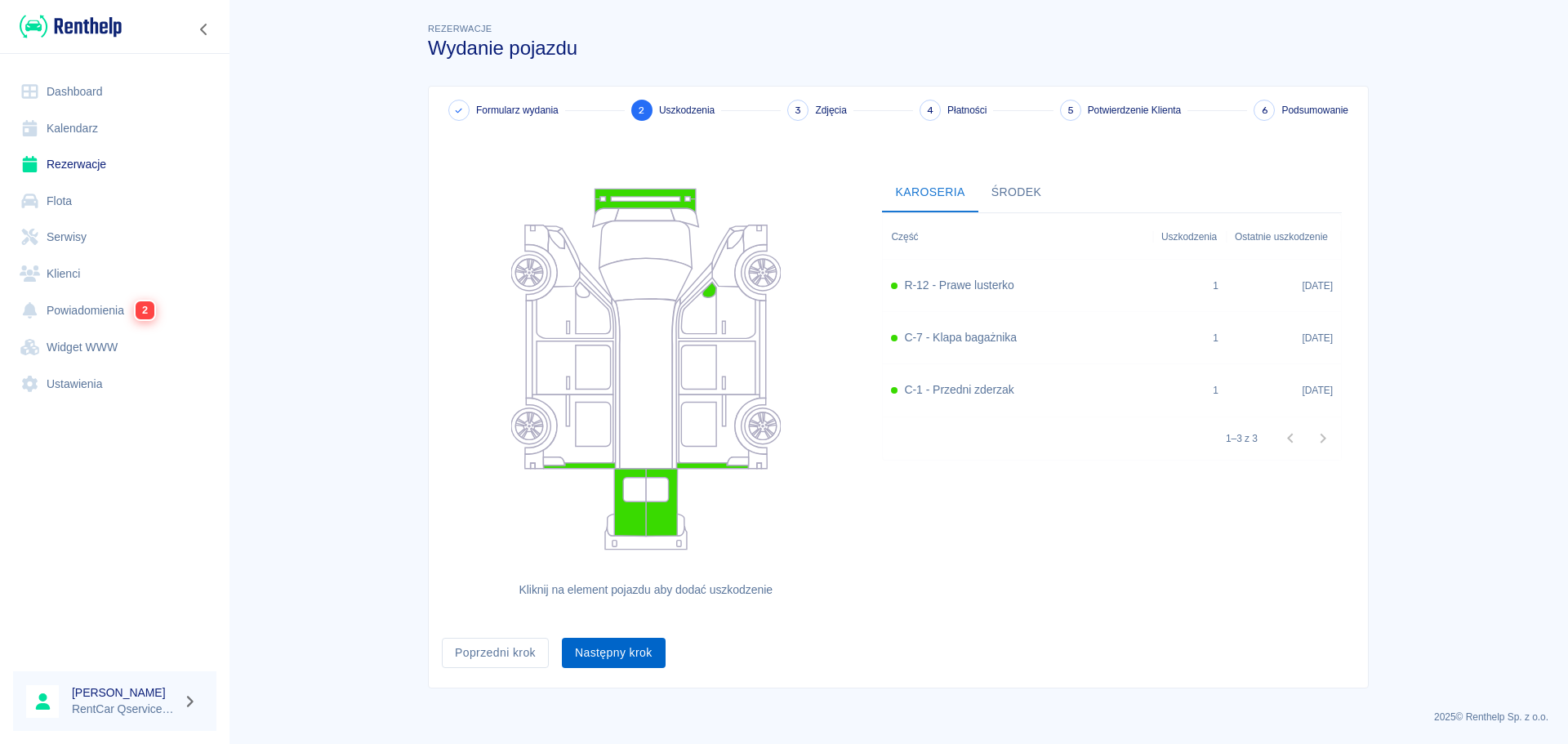
click at [600, 645] on button "Następny krok" at bounding box center [613, 652] width 103 height 30
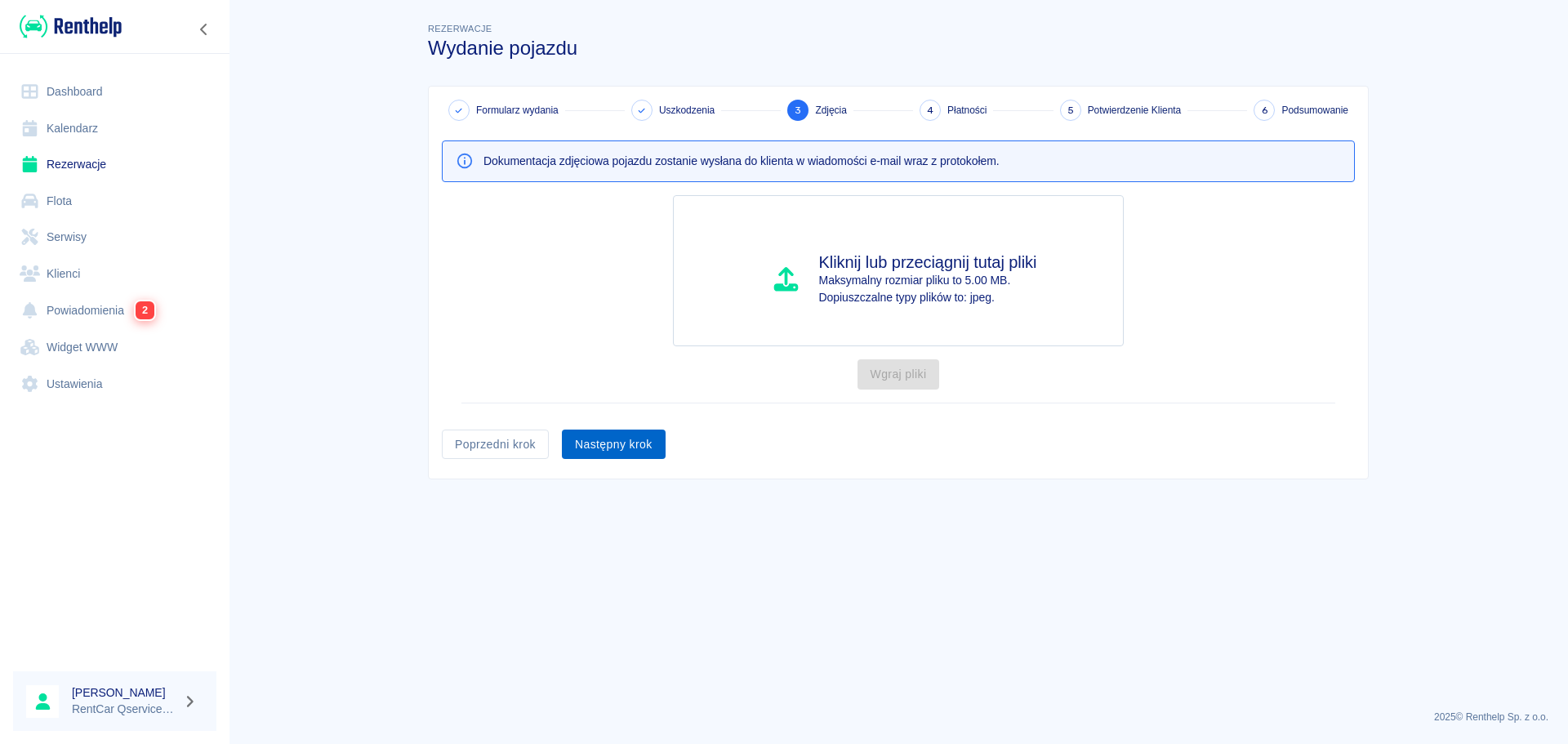
click at [610, 451] on button "Następny krok" at bounding box center [613, 444] width 103 height 30
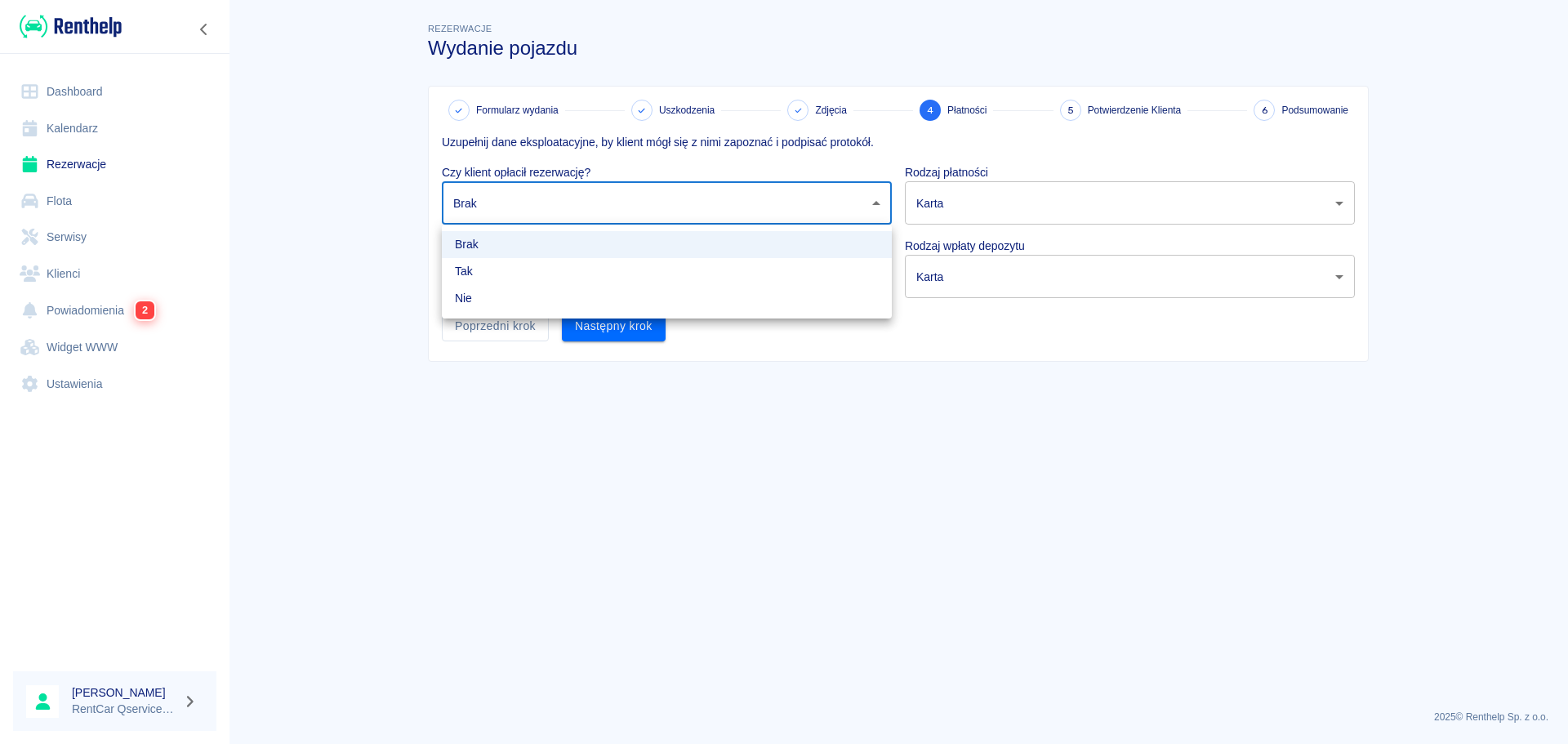
click at [571, 202] on body "Używamy plików Cookies, by zapewnić Ci najlepsze możliwe doświadczenie. Aby dow…" at bounding box center [784, 372] width 1568 height 744
click at [561, 269] on li "Tak" at bounding box center [666, 271] width 450 height 27
type input "true"
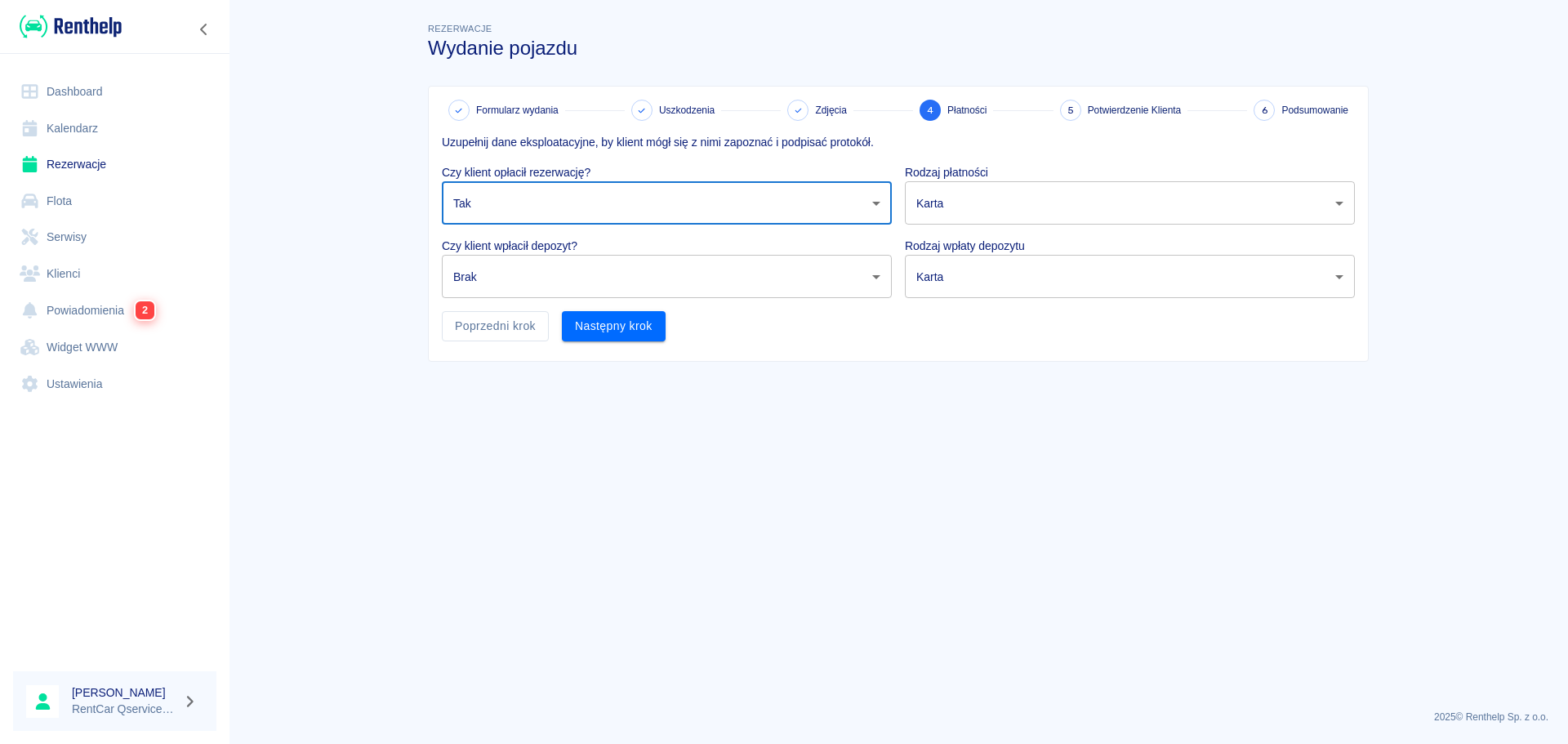
click at [541, 288] on body "Używamy plików Cookies, by zapewnić Ci najlepsze możliwe doświadczenie. Aby dow…" at bounding box center [784, 372] width 1568 height 744
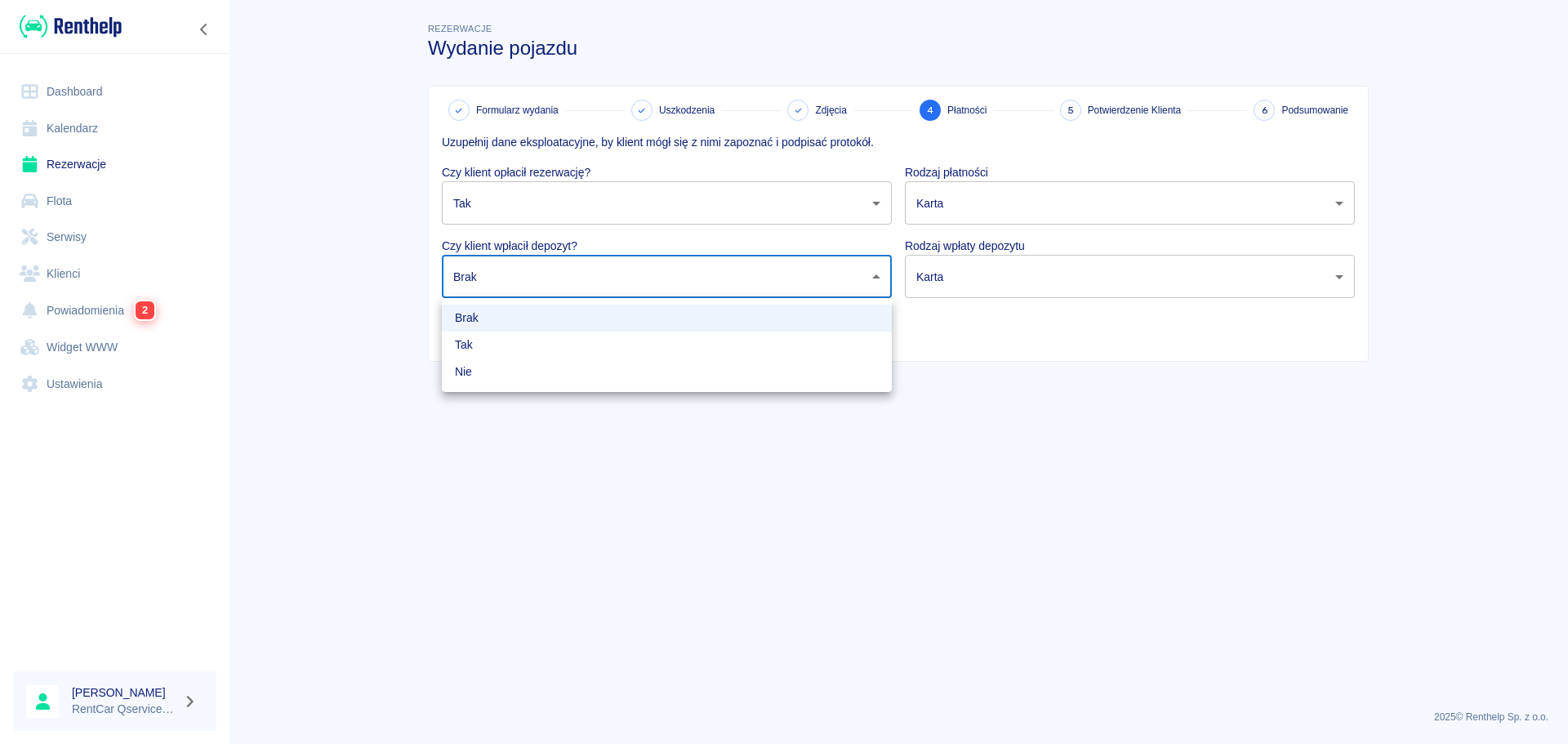
click at [521, 347] on li "Tak" at bounding box center [666, 345] width 450 height 27
type input "true"
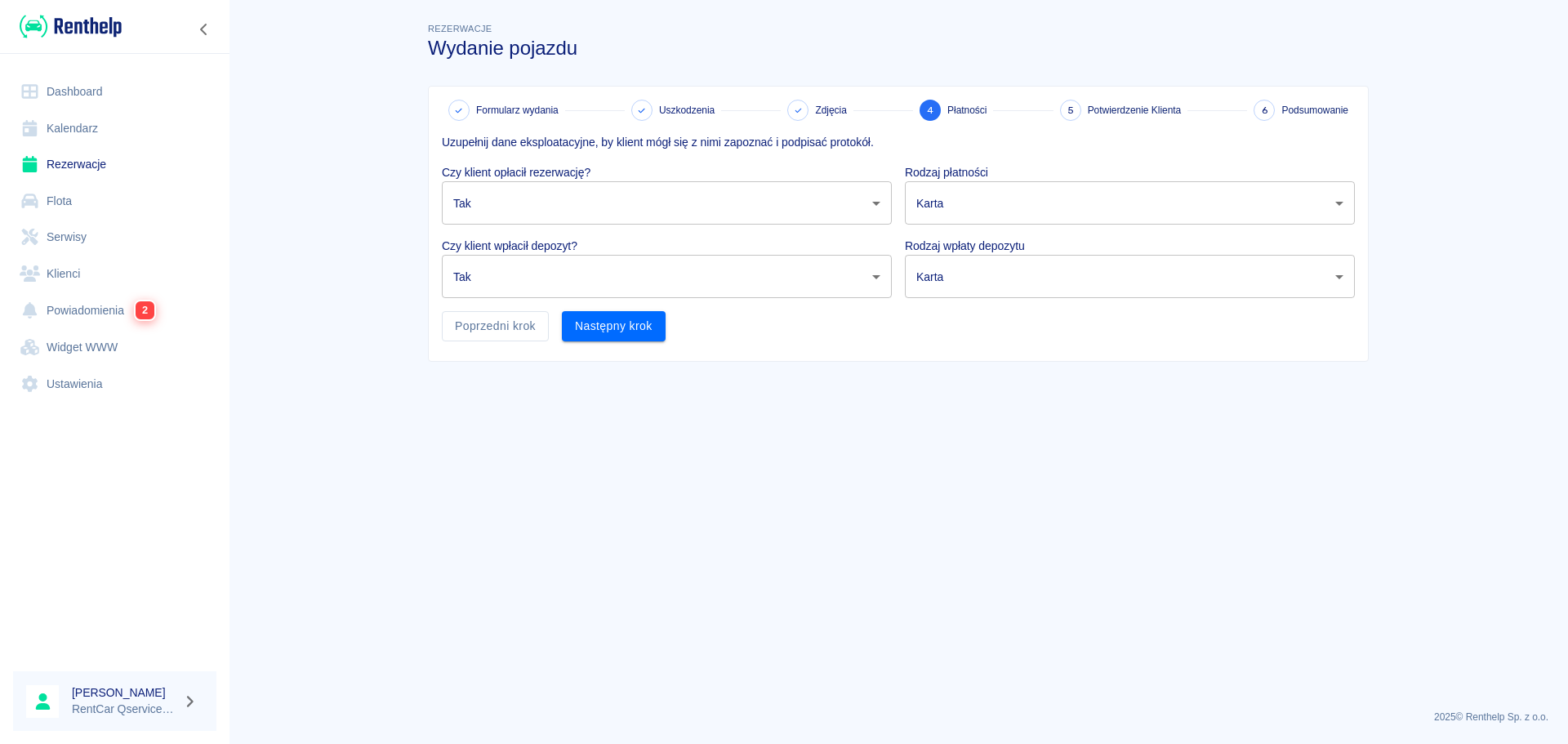
click at [960, 207] on body "Używamy plików Cookies, by zapewnić Ci najlepsze możliwe doświadczenie. Aby dow…" at bounding box center [784, 372] width 1568 height 744
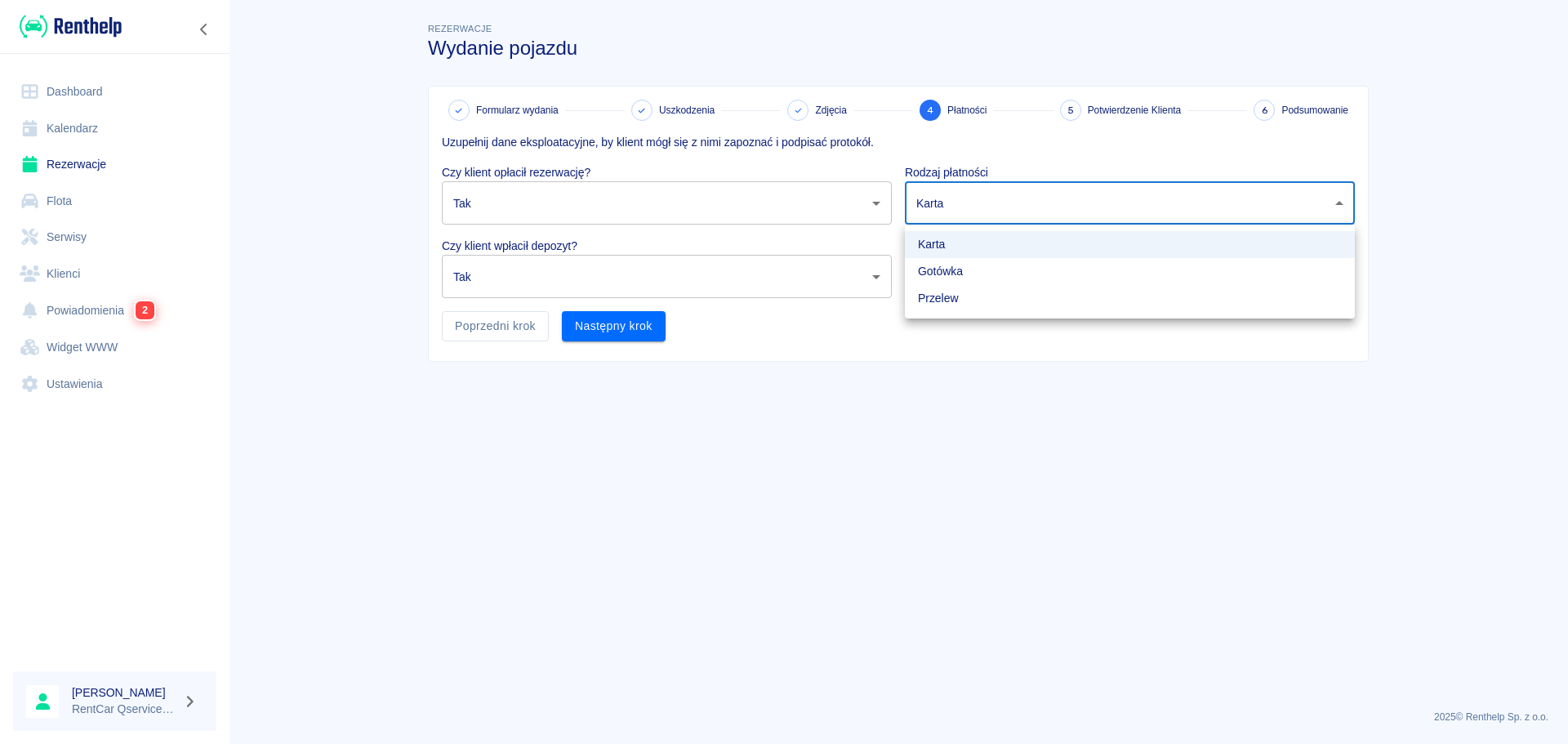
click at [957, 273] on li "Gotówka" at bounding box center [1130, 271] width 450 height 27
type input "cash"
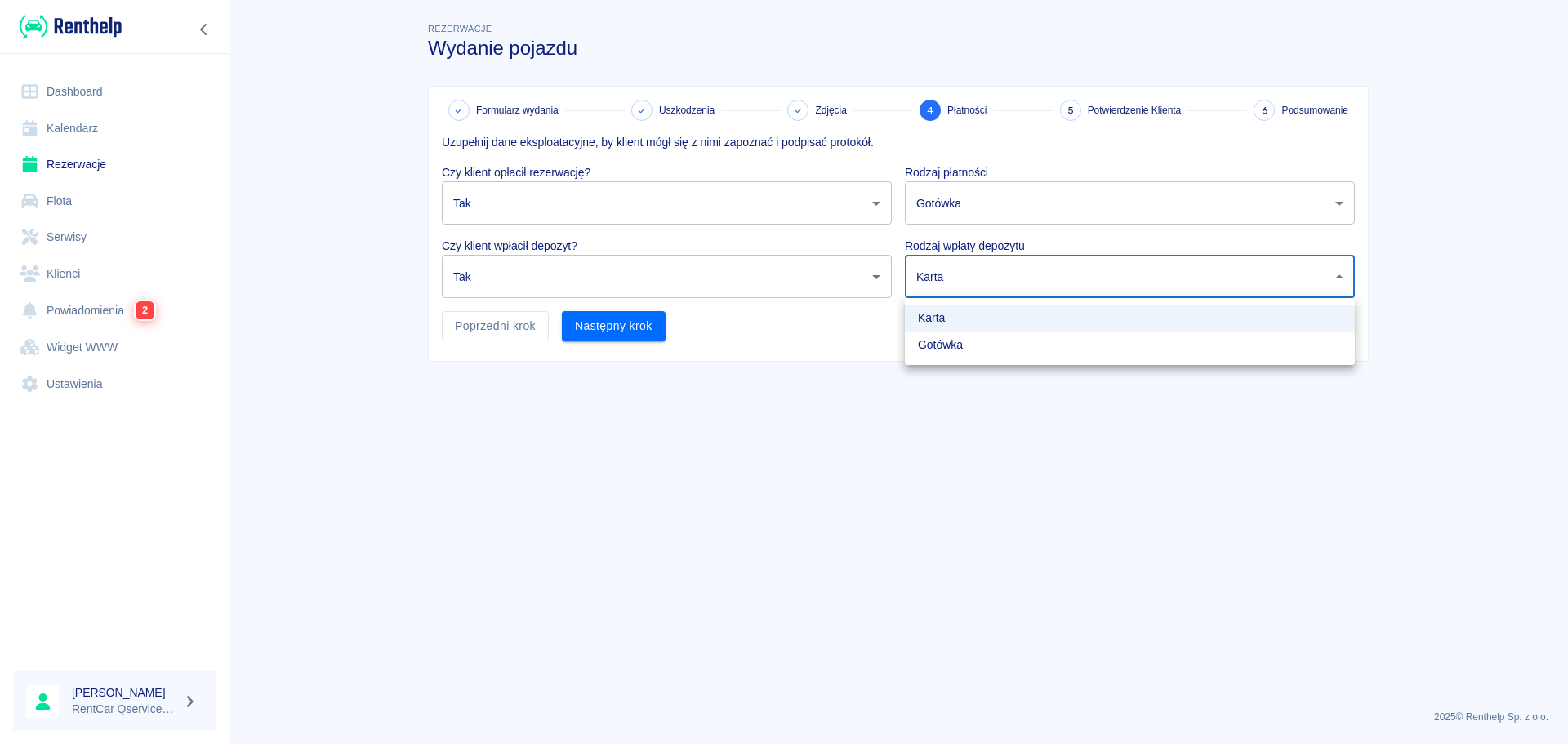
click at [953, 279] on body "Używamy plików Cookies, by zapewnić Ci najlepsze możliwe doświadczenie. Aby dow…" at bounding box center [784, 372] width 1568 height 744
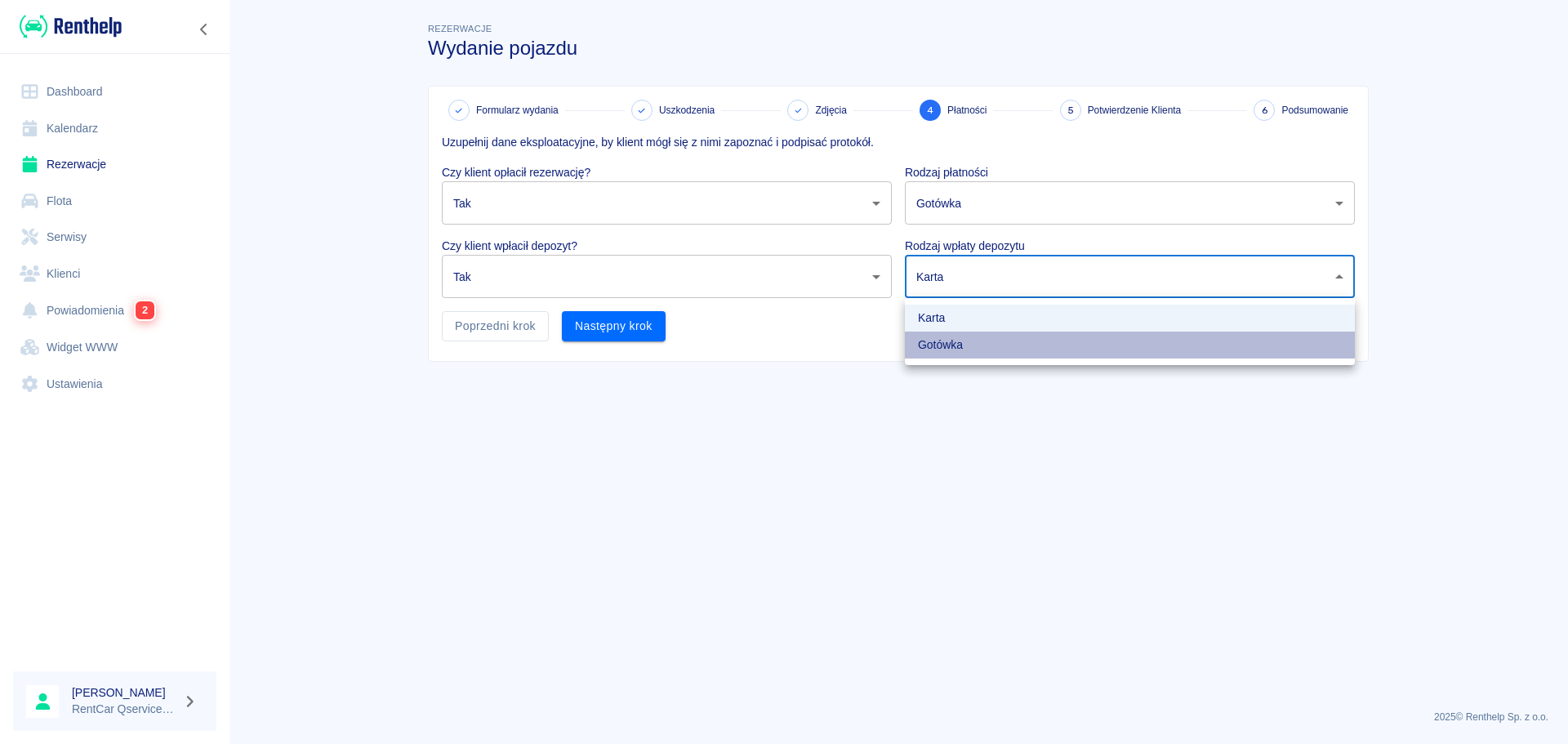
click at [948, 337] on li "Gotówka" at bounding box center [1130, 345] width 450 height 27
type input "cash"
click at [873, 480] on div "Karta Gotówka" at bounding box center [784, 372] width 1568 height 744
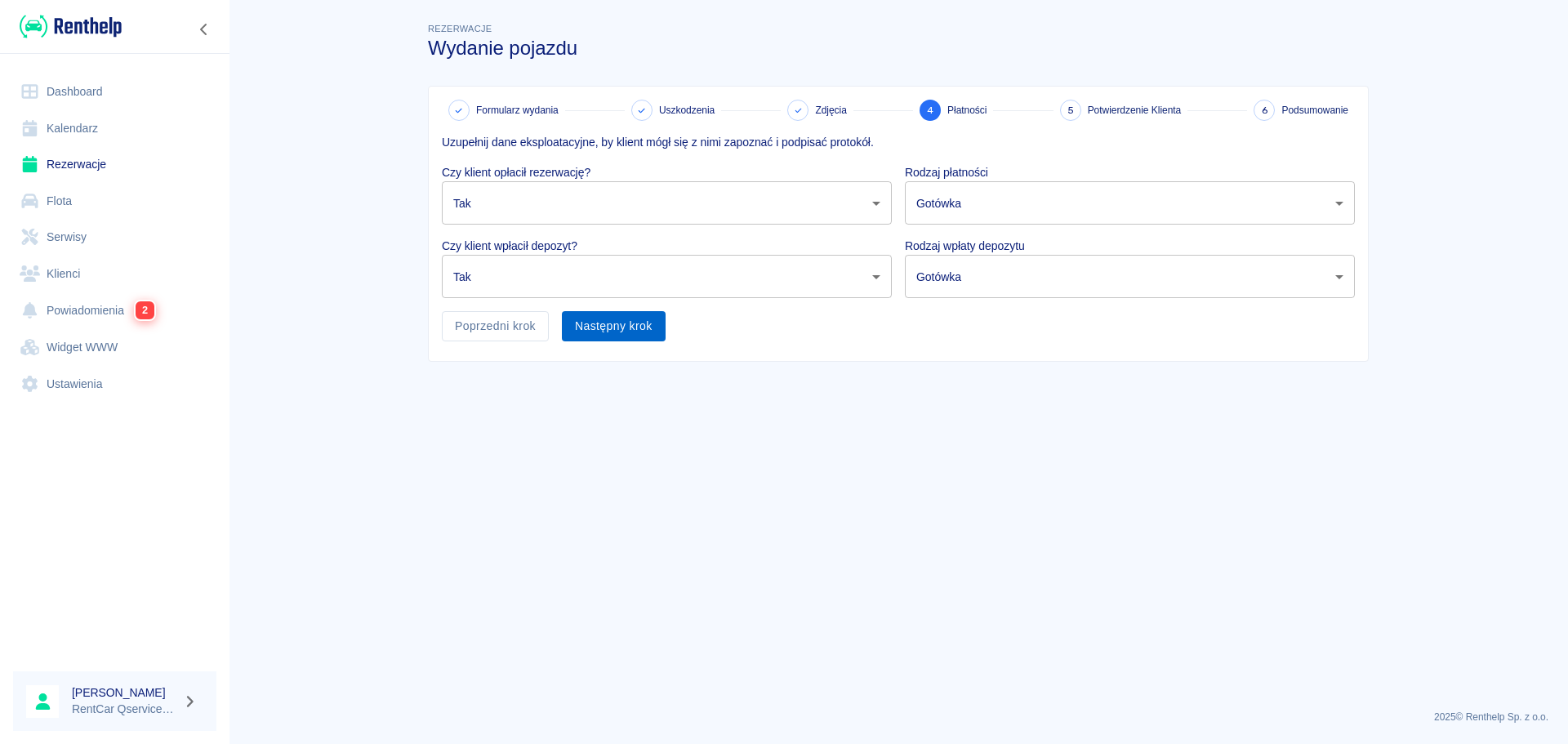
click at [627, 326] on button "Następny krok" at bounding box center [613, 326] width 103 height 30
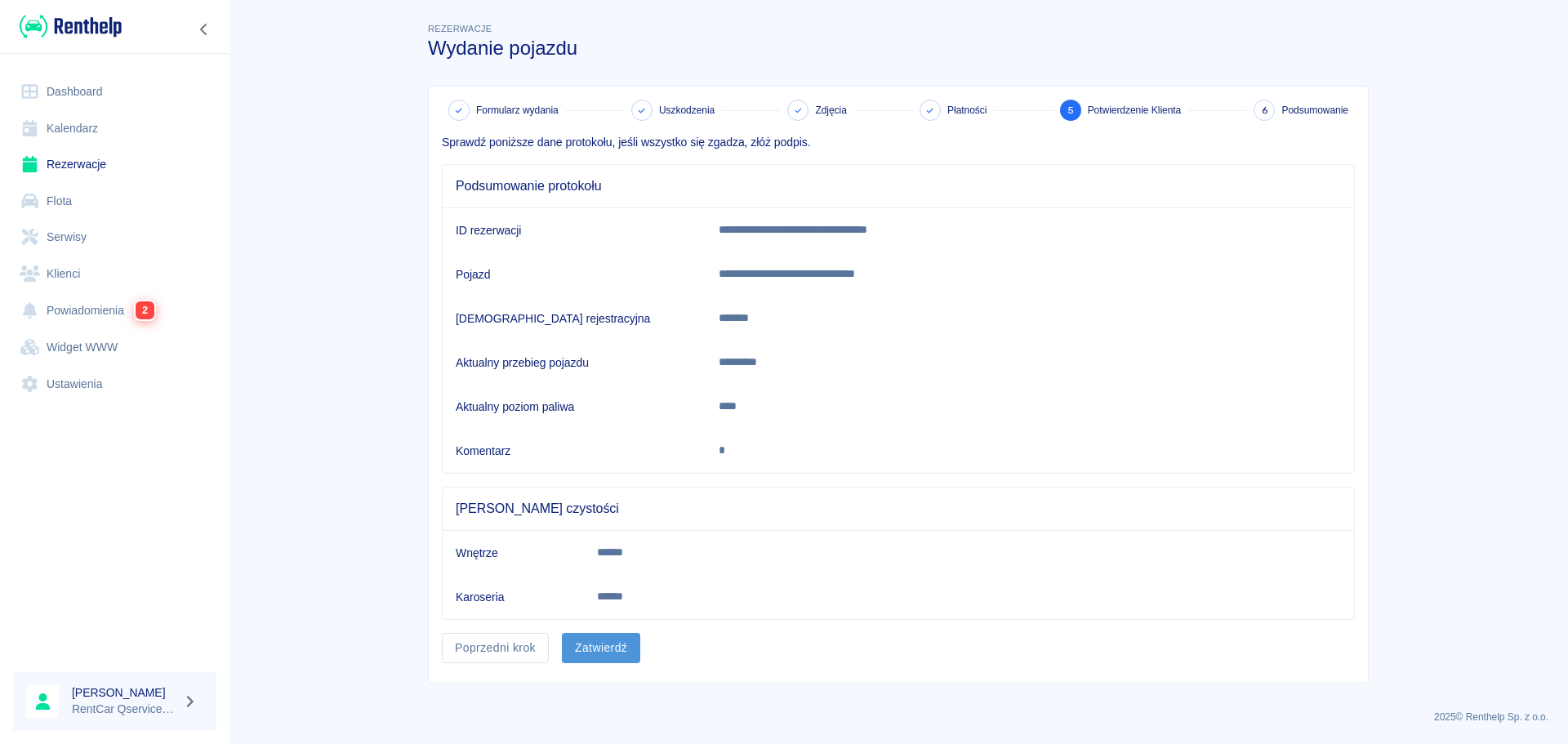
click at [610, 645] on button "Zatwierdź" at bounding box center [600, 647] width 78 height 30
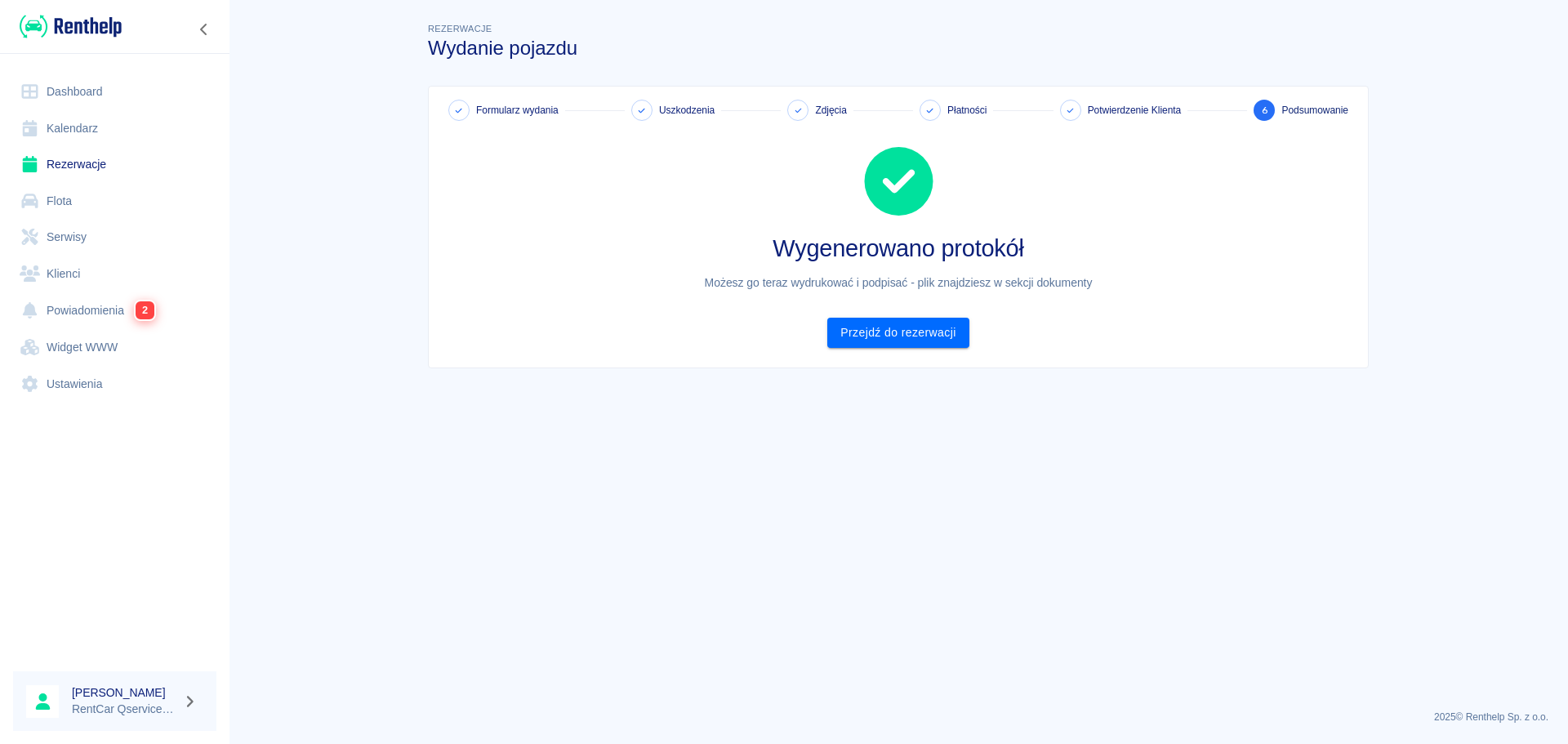
click at [1155, 486] on main "Rezerwacje Wydanie pojazdu Formularz wydania Uszkodzenia Zdjęcia Płatności Potw…" at bounding box center [897, 357] width 1339 height 677
click at [1156, 510] on main "Rezerwacje Wydanie pojazdu Formularz wydania Uszkodzenia Zdjęcia Płatności Potw…" at bounding box center [897, 357] width 1339 height 677
click at [855, 333] on link "Przejdź do rezerwacji" at bounding box center [897, 332] width 142 height 30
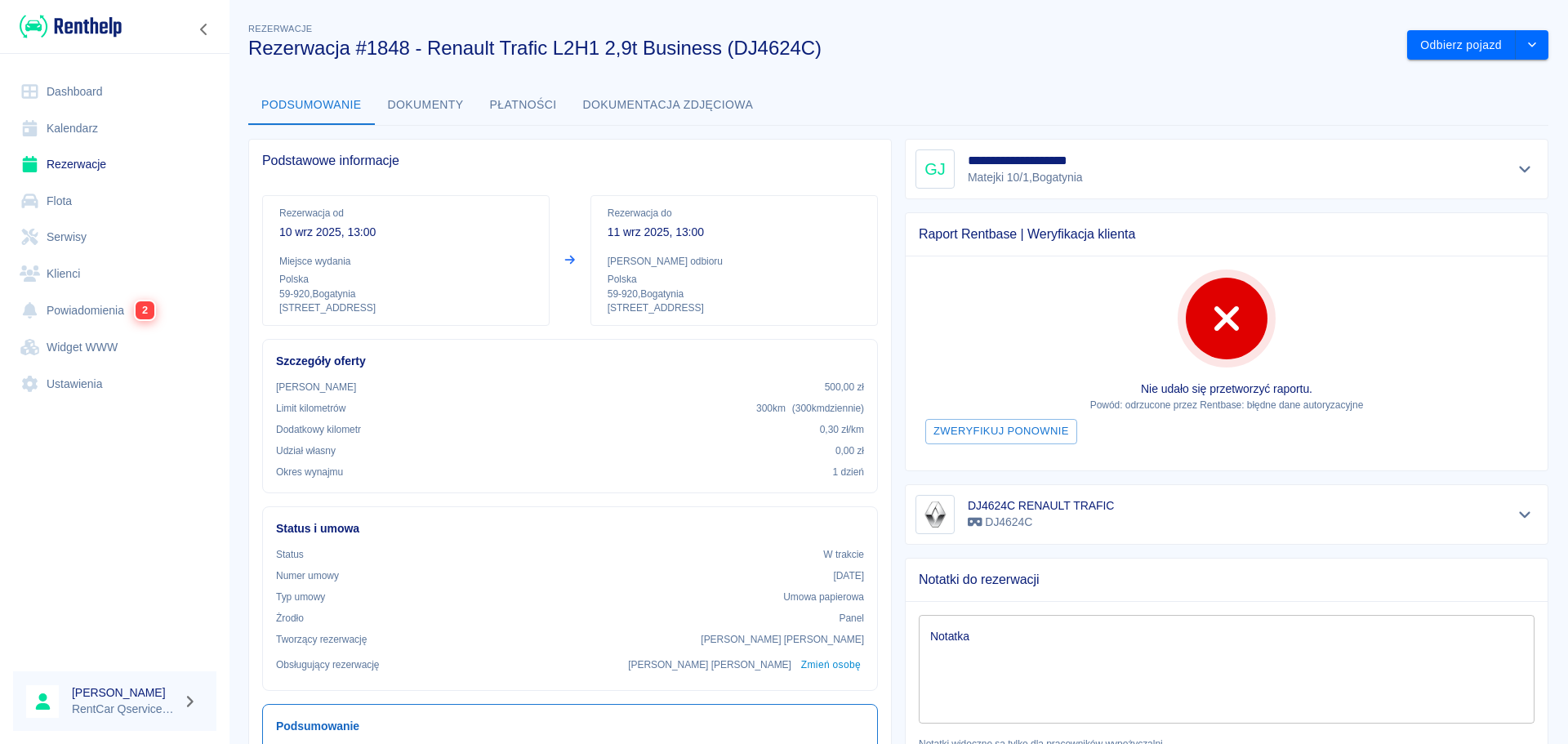
click at [421, 109] on button "Dokumenty" at bounding box center [426, 105] width 103 height 39
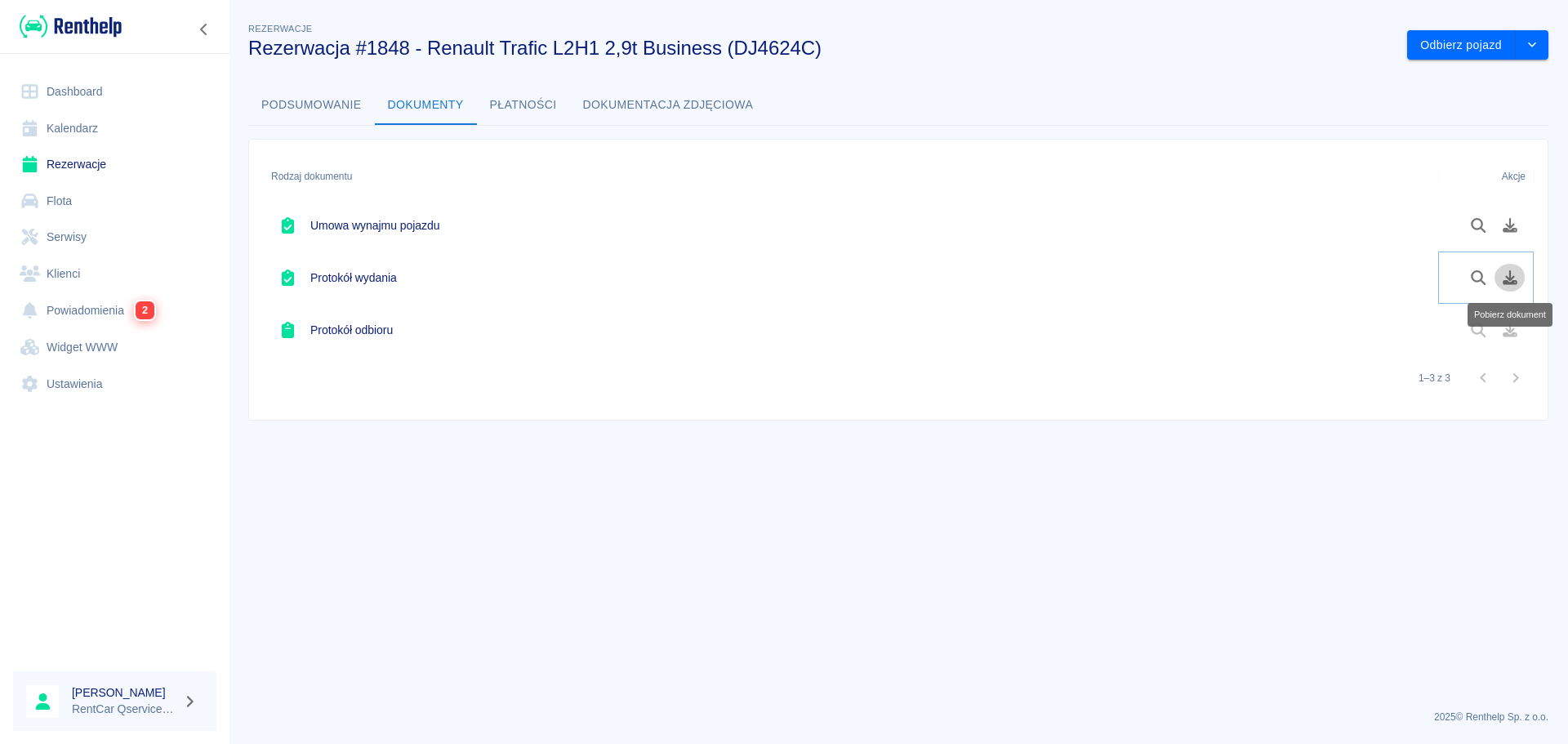
click at [1508, 273] on icon "Pobierz dokument" at bounding box center [1509, 277] width 15 height 15
